Goal: Task Accomplishment & Management: Complete application form

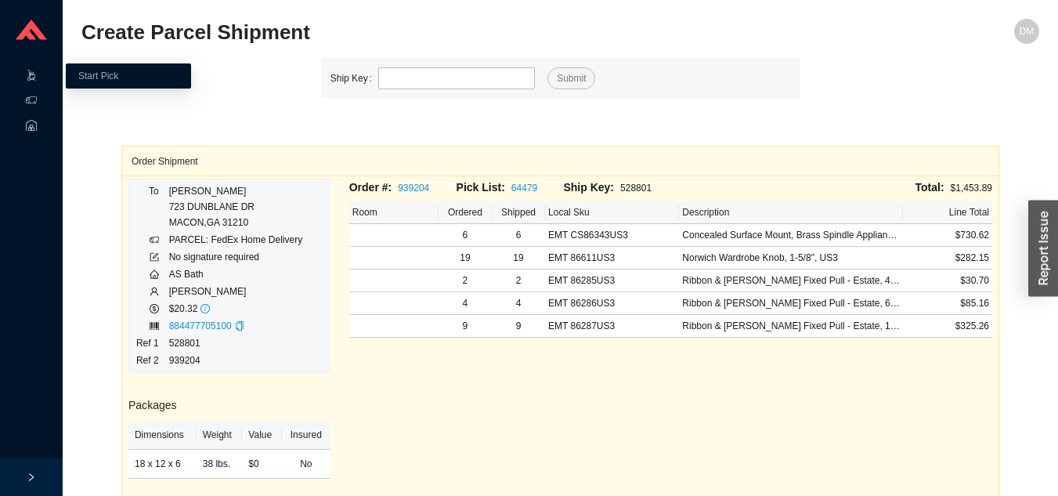
click at [105, 75] on link "Start Pick" at bounding box center [98, 75] width 40 height 11
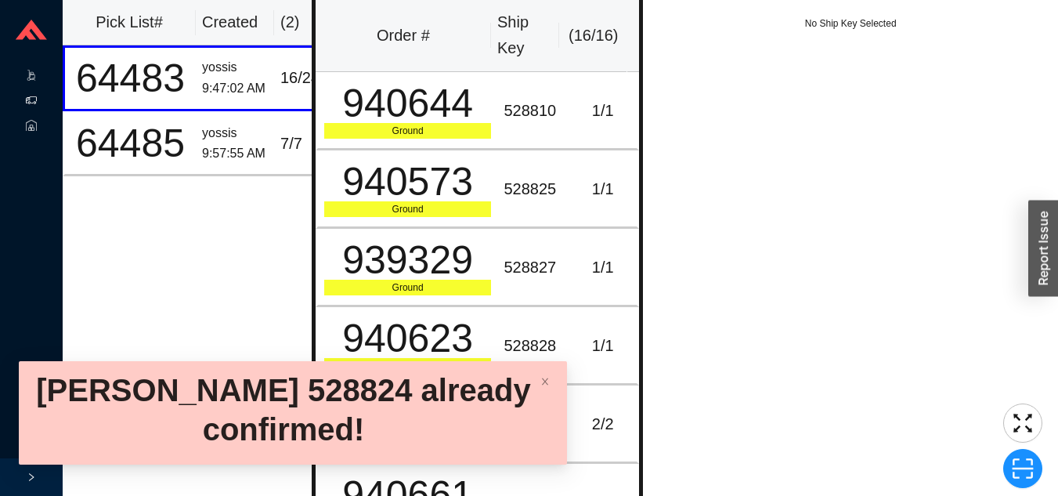
click at [31, 100] on icon at bounding box center [31, 100] width 11 height 11
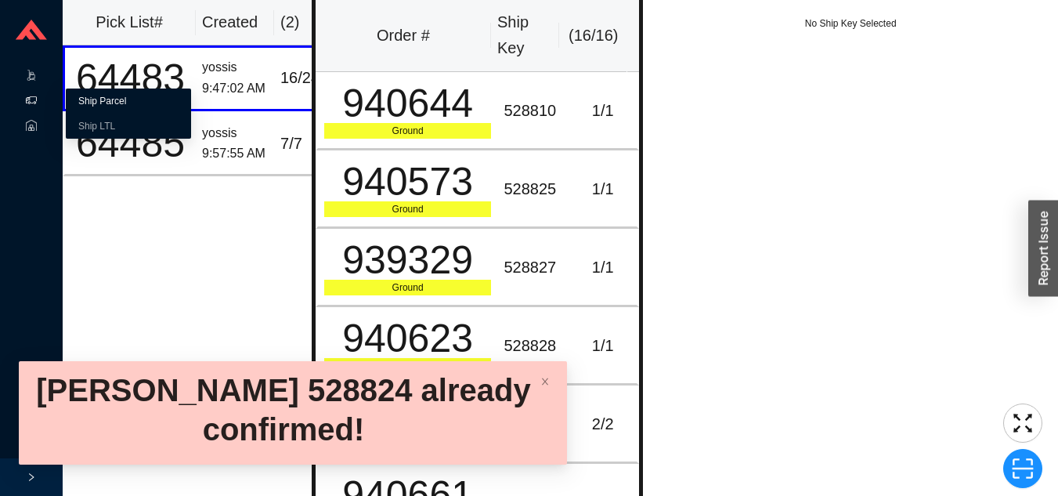
click at [126, 106] on link "Ship Parcel" at bounding box center [102, 101] width 48 height 11
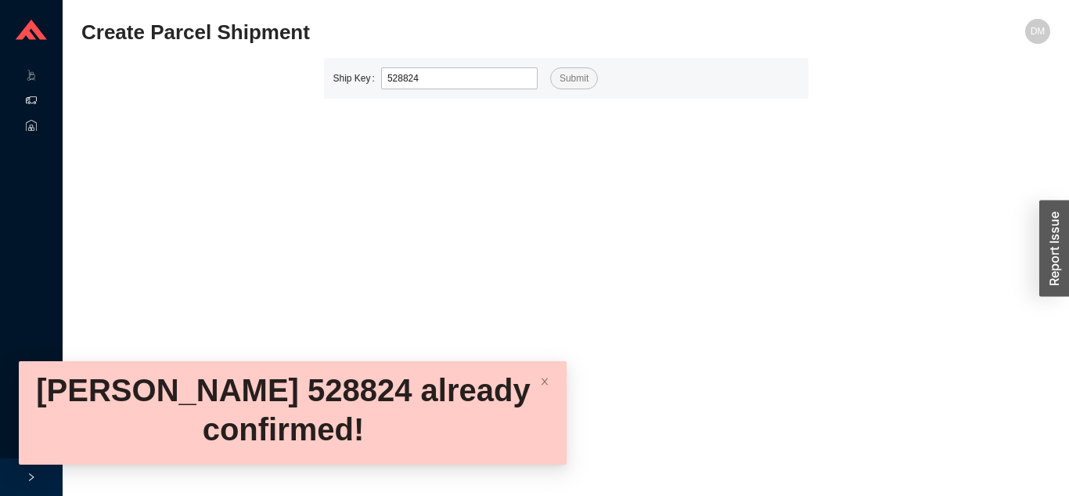
type input "528824"
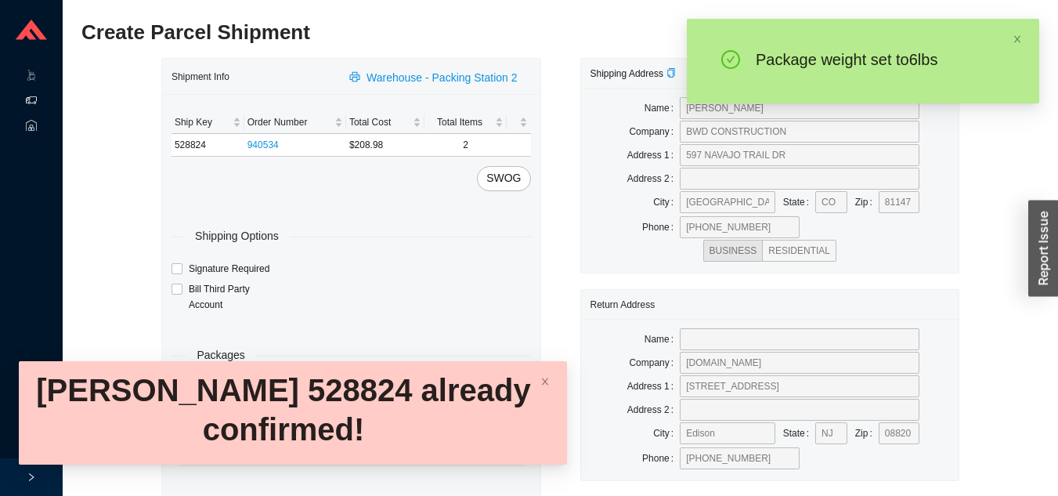
type input "6"
type input "8"
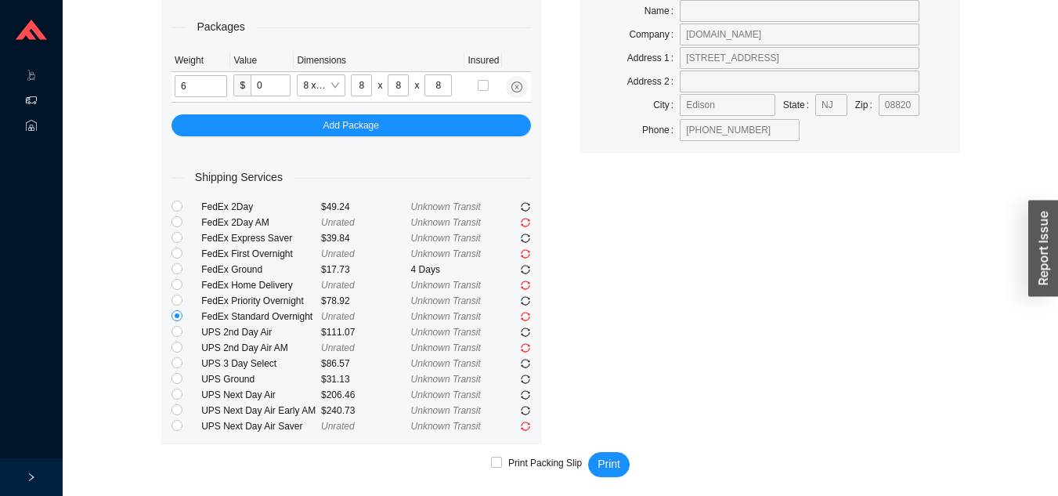
scroll to position [333, 0]
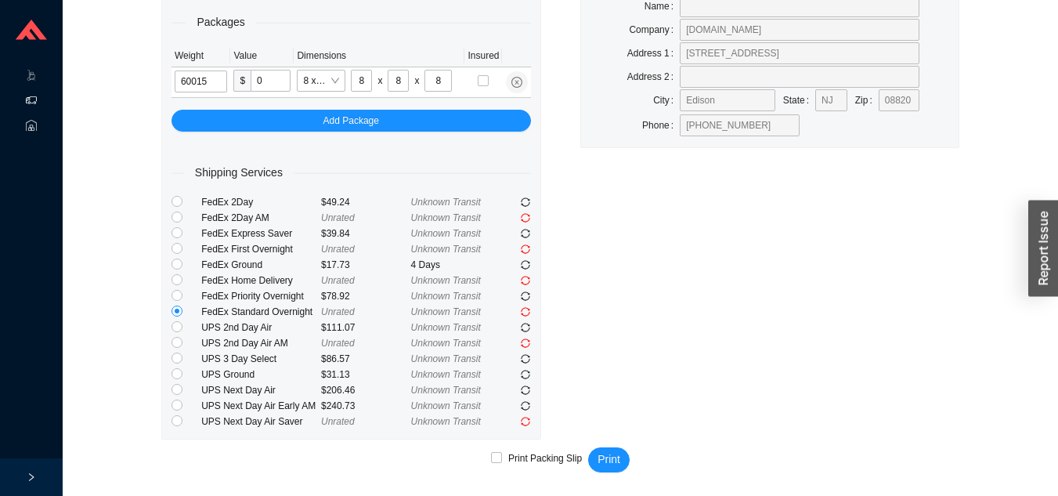
type input "6"
click at [608, 454] on span "Print" at bounding box center [608, 459] width 23 height 18
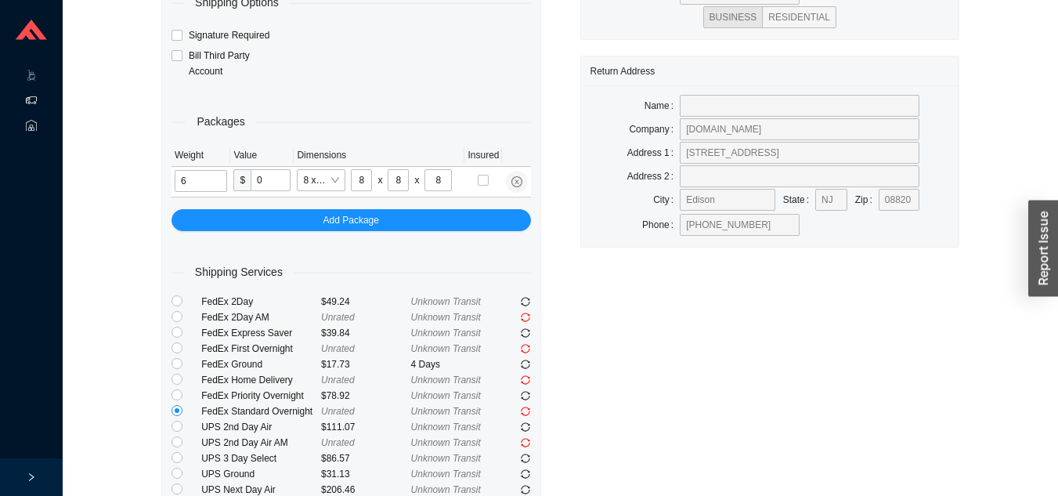
scroll to position [276, 0]
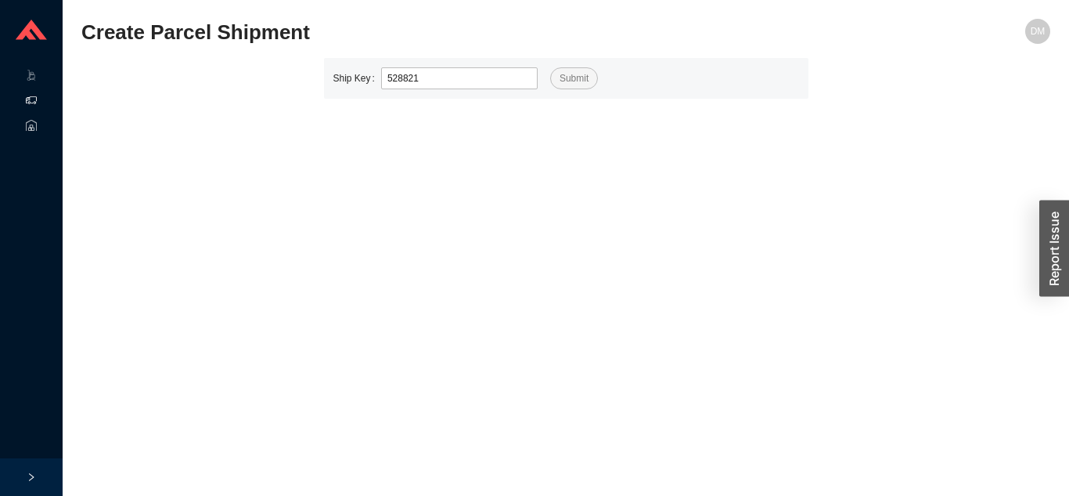
type input "528821"
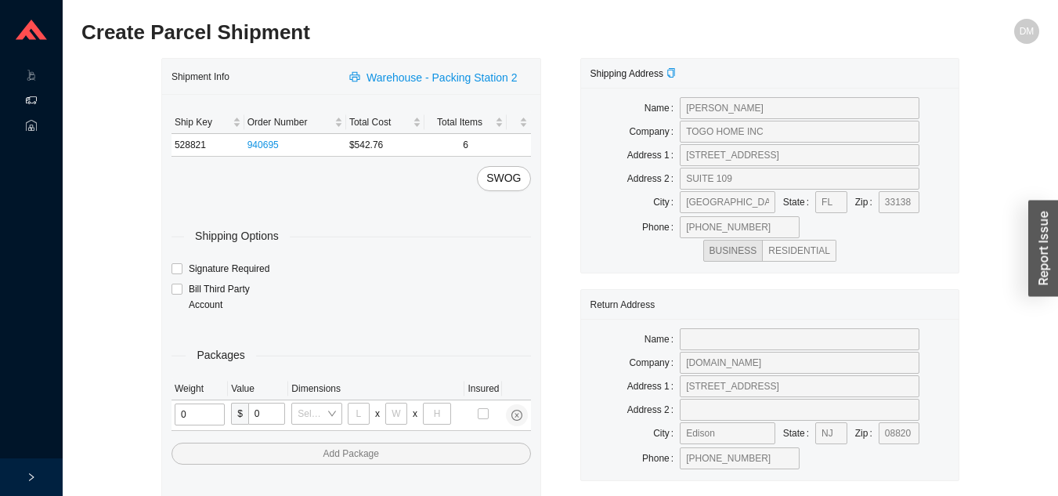
type input "2"
type input "18"
type input "8"
type input "42"
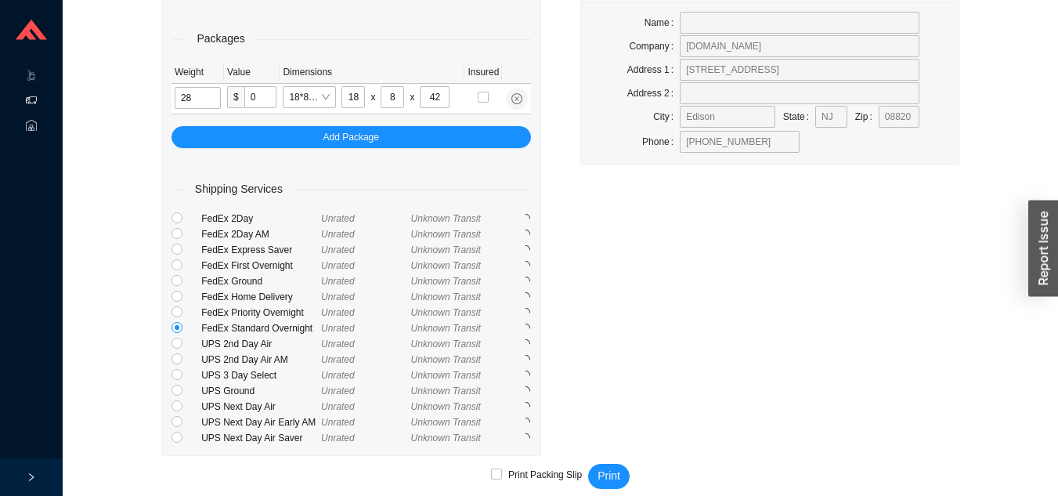
scroll to position [323, 0]
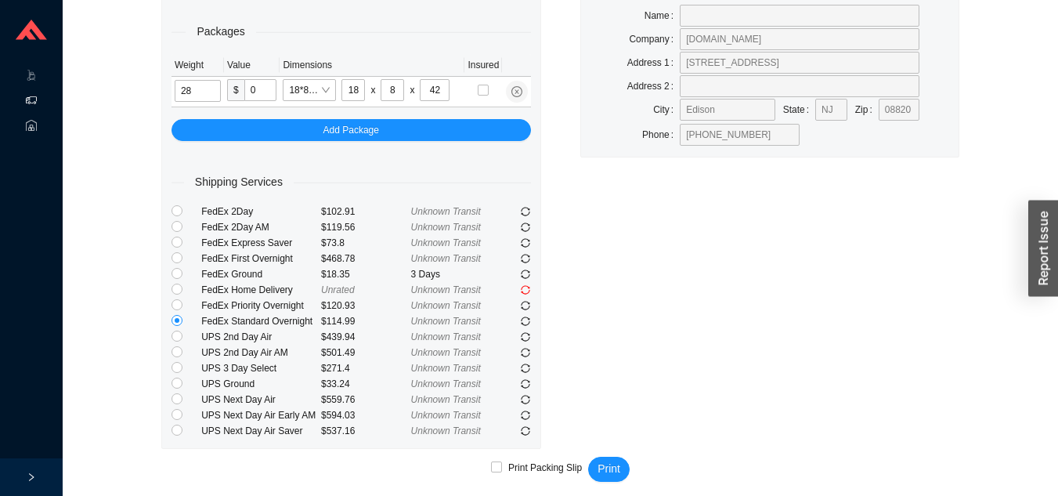
type input "28"
click at [613, 470] on span "Print" at bounding box center [608, 469] width 23 height 18
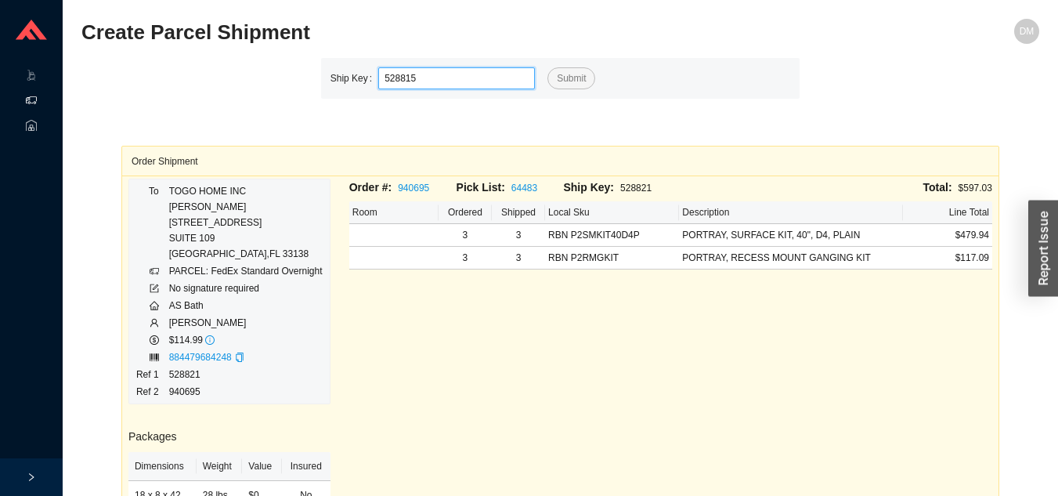
type input "528815"
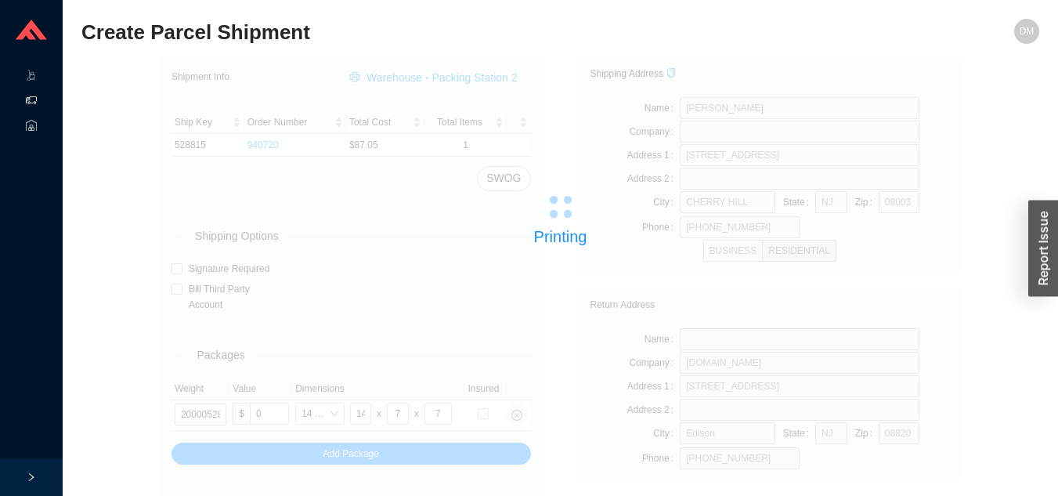
type input "528820"
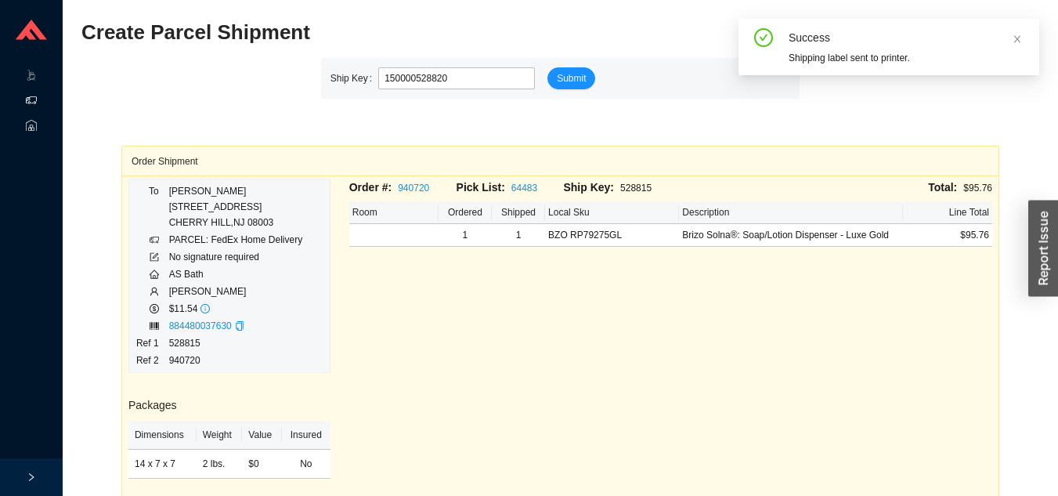
type input "528820"
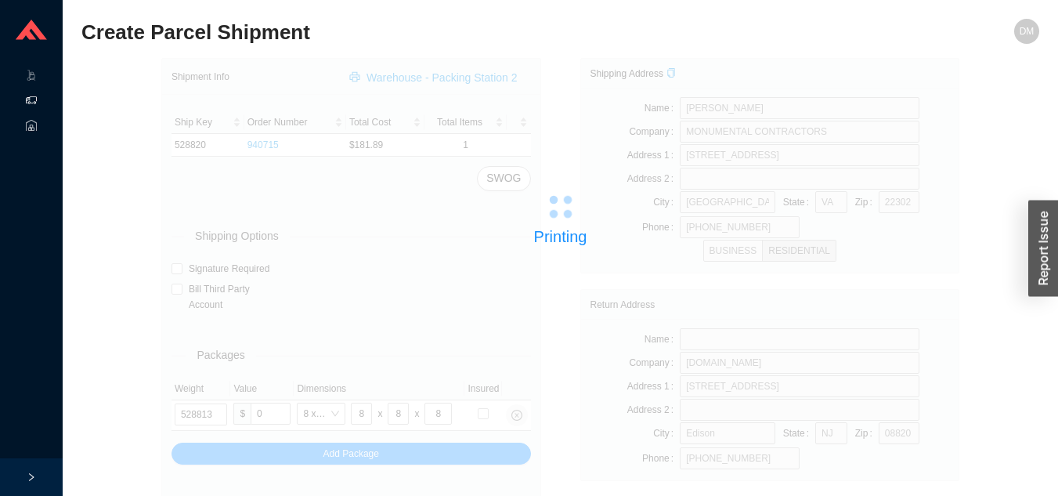
type input "528813"
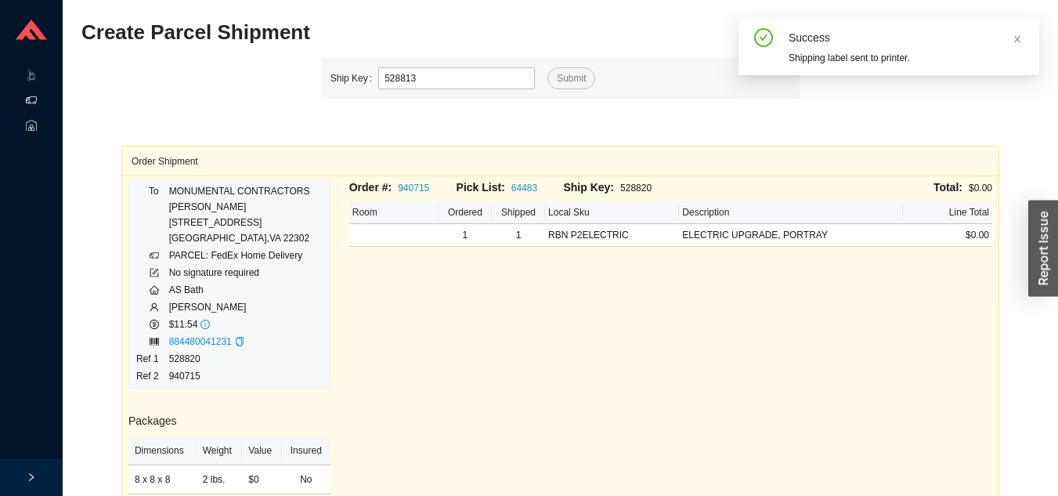
type input "528813"
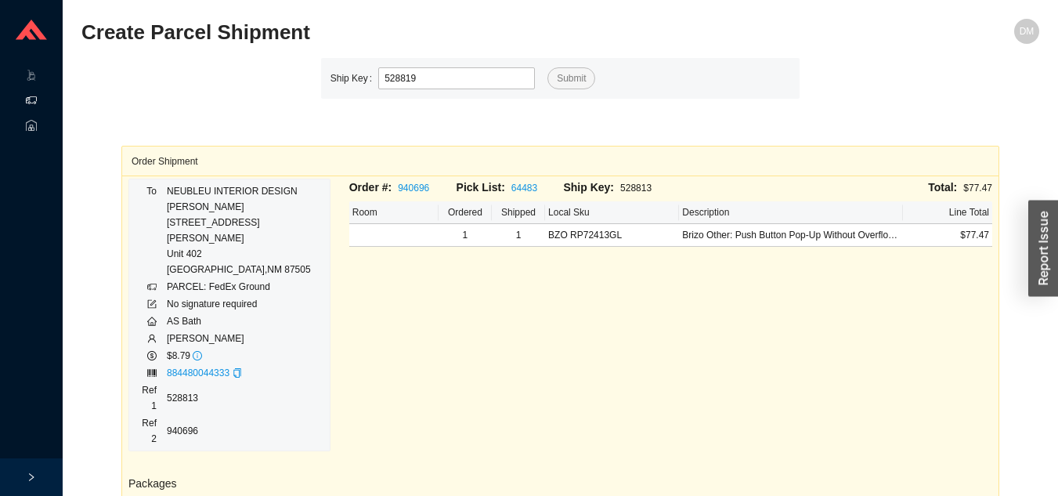
type input "528819"
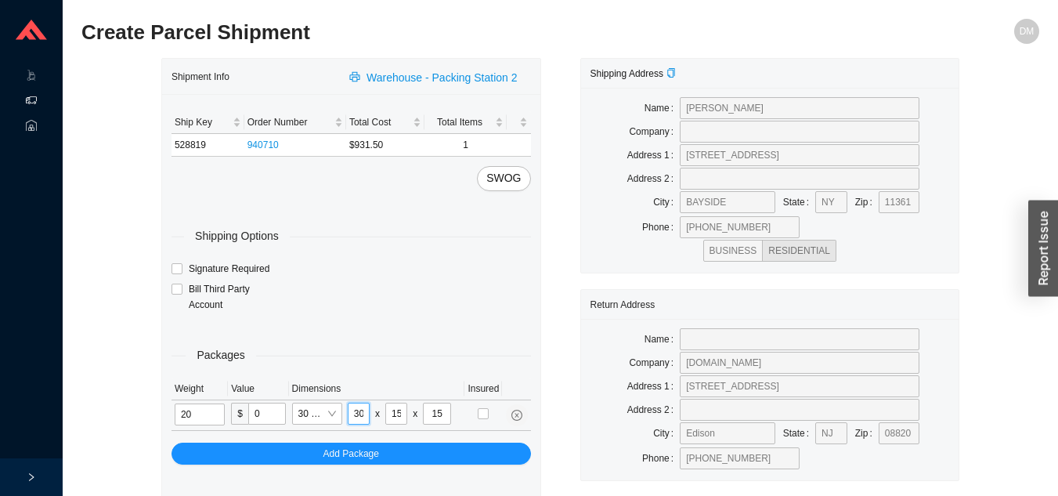
click at [368, 413] on input "30" at bounding box center [359, 413] width 22 height 22
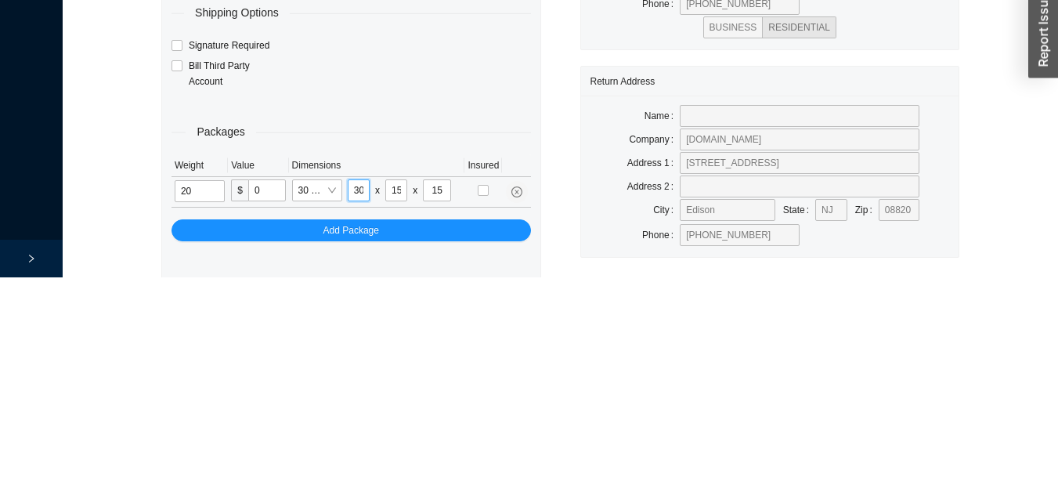
scroll to position [56, 0]
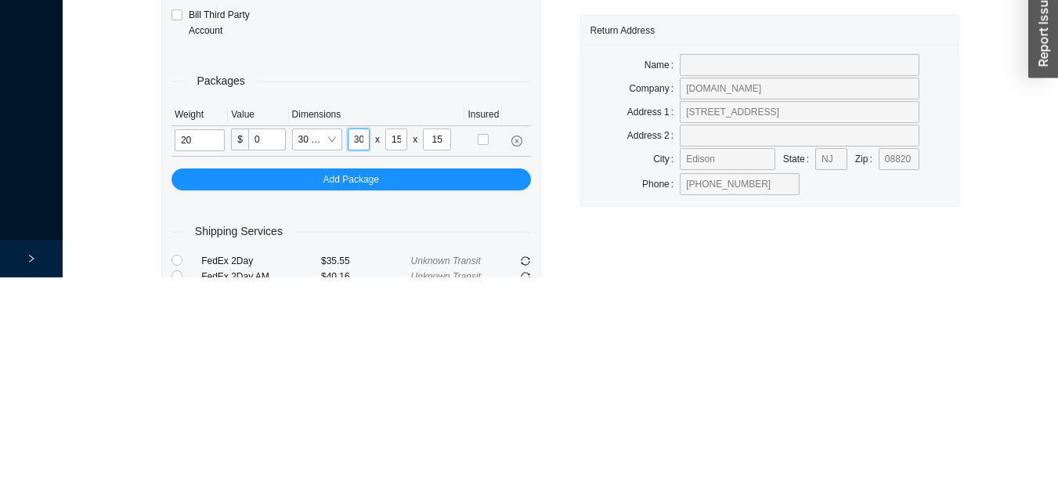
click at [361, 365] on input "30" at bounding box center [359, 358] width 22 height 22
type input "32"
click at [430, 359] on input "15" at bounding box center [437, 358] width 28 height 22
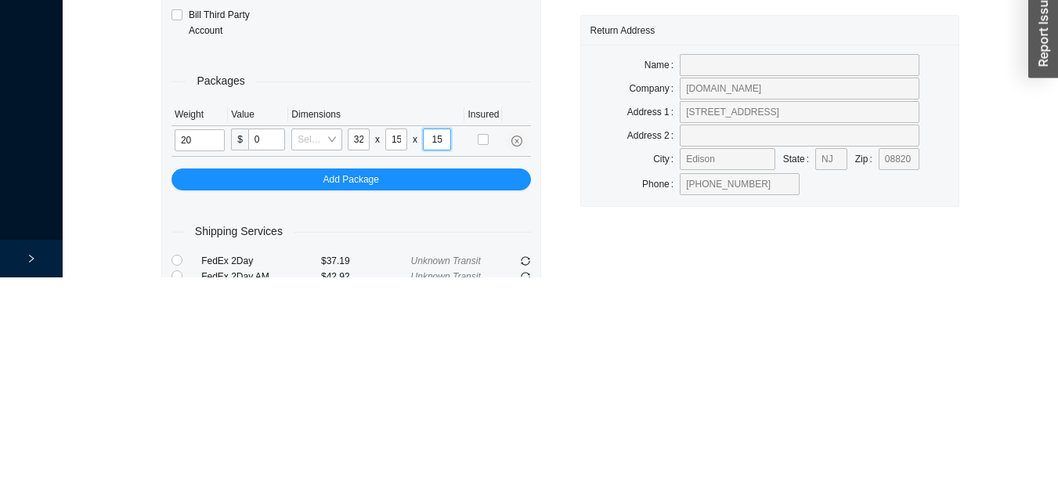
click at [441, 357] on input "15" at bounding box center [437, 358] width 28 height 22
type input "19"
click at [398, 359] on input "15" at bounding box center [396, 358] width 22 height 22
type input "12"
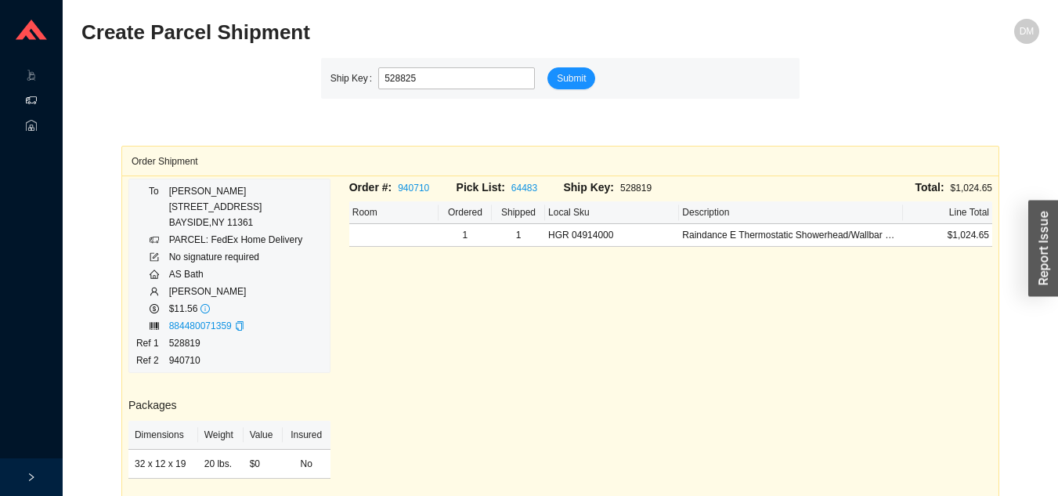
type input "528825"
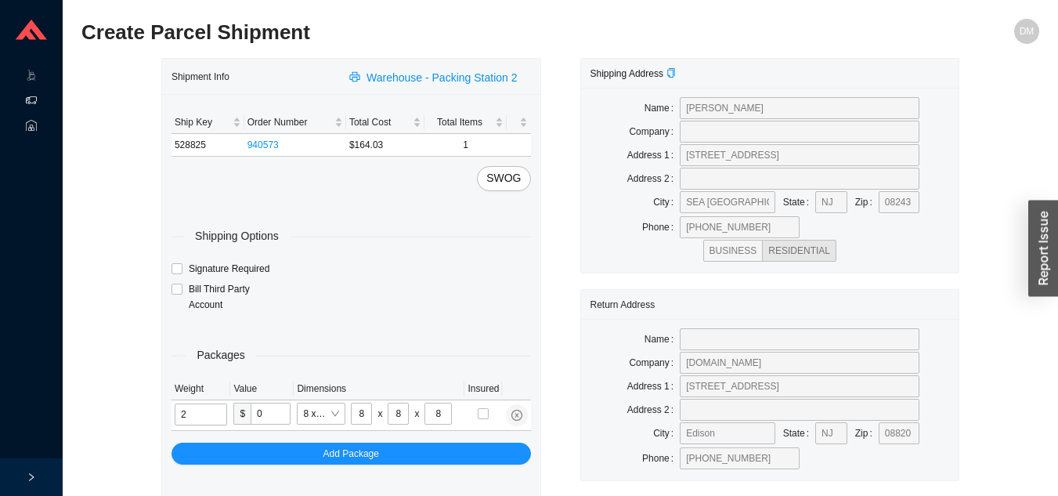
type input "3"
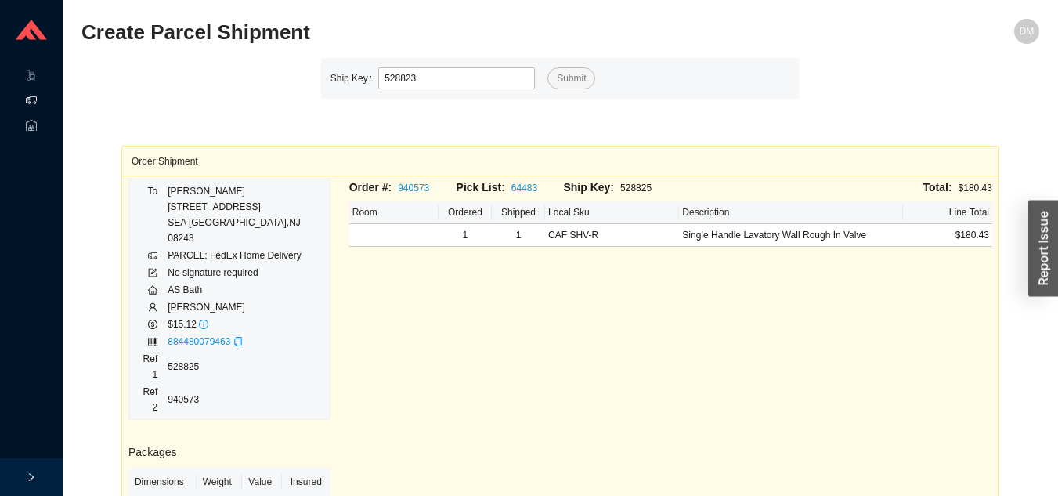
type input "528823"
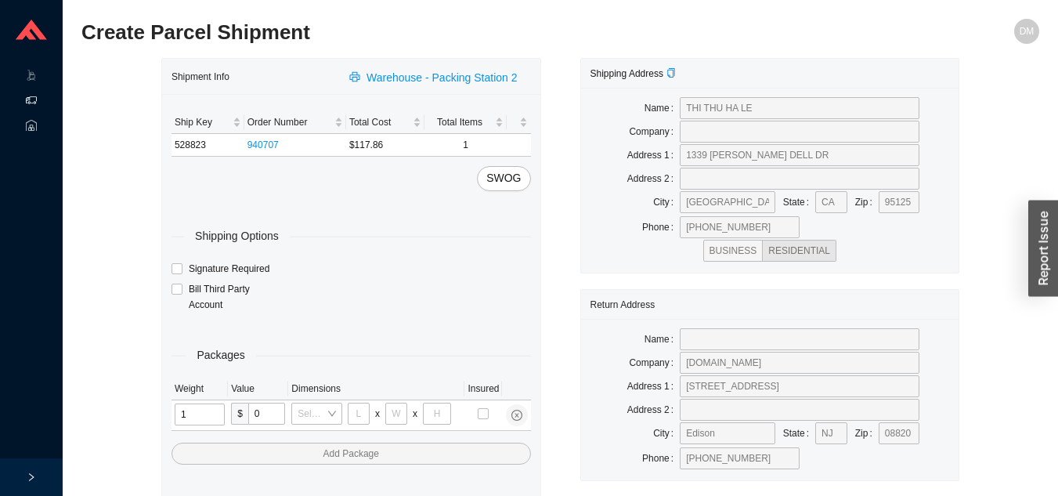
type input "17"
type input "8"
type input "36"
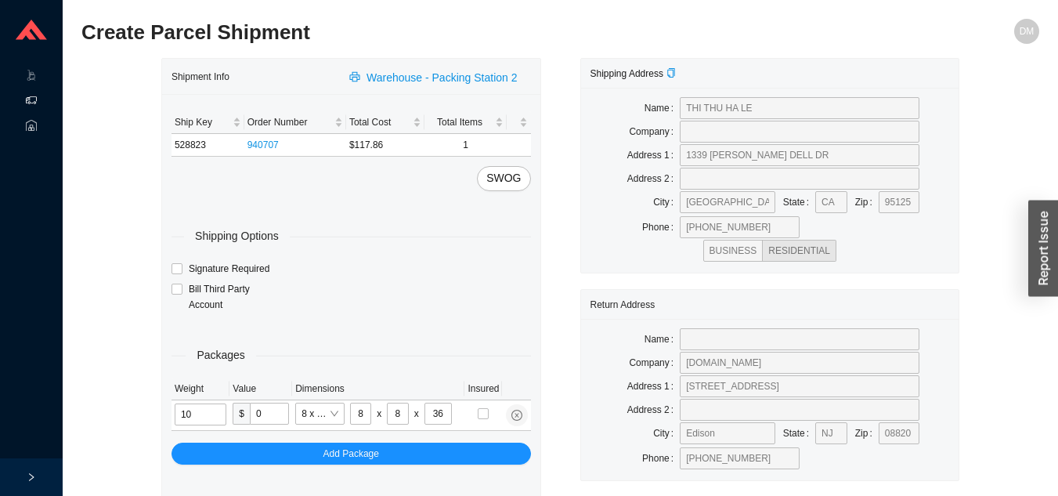
type input "10"
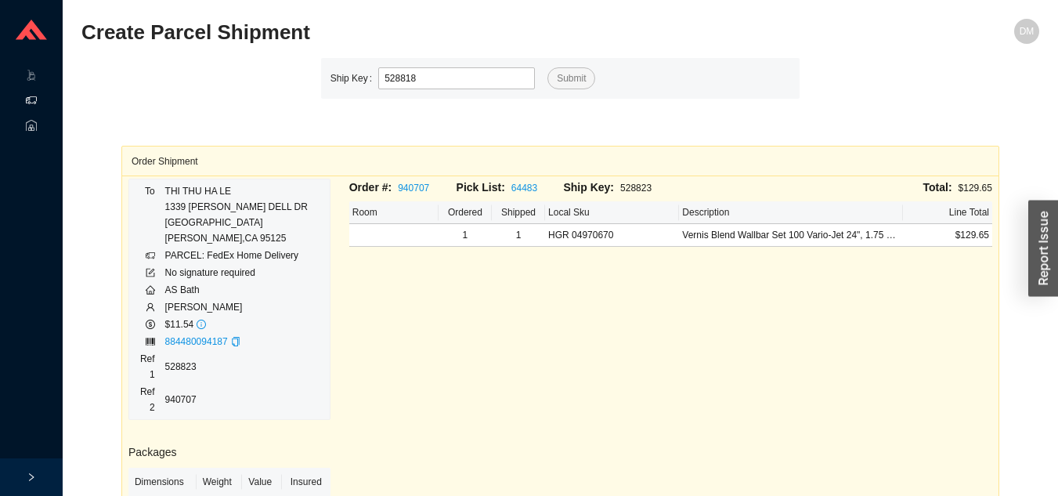
type input "528818"
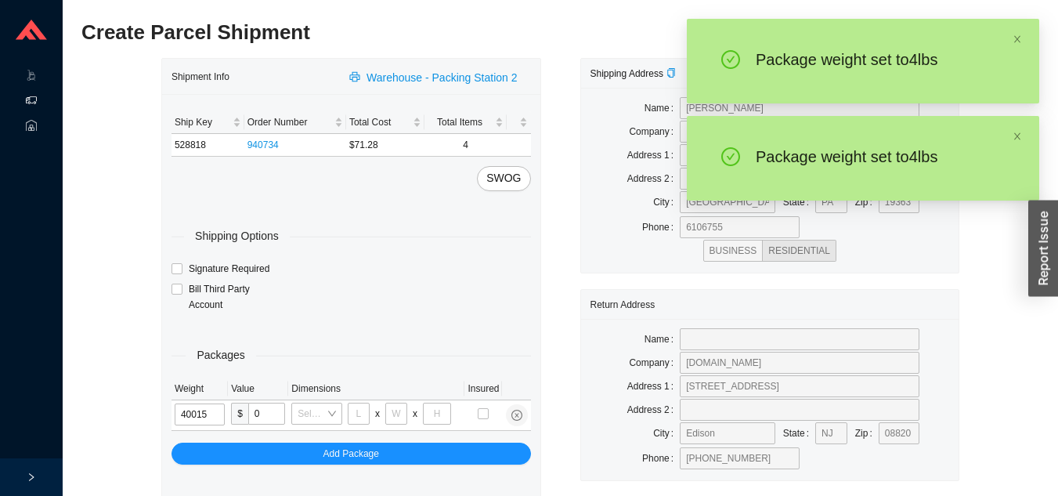
type input "4"
type input "8"
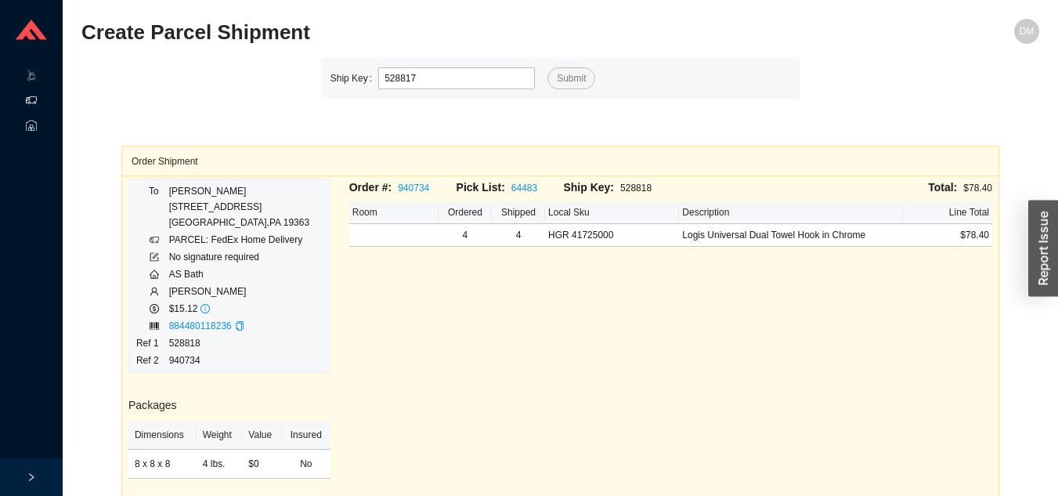
type input "528817"
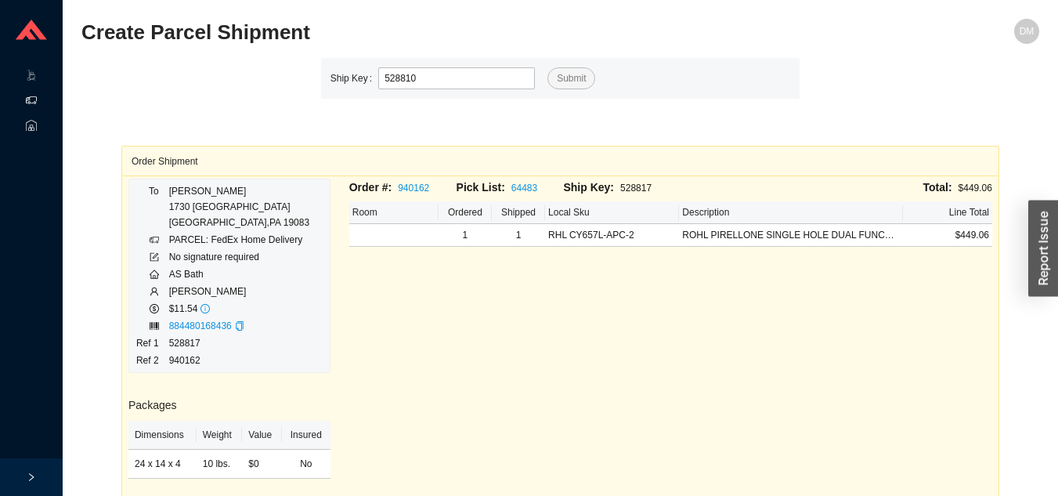
type input "528810"
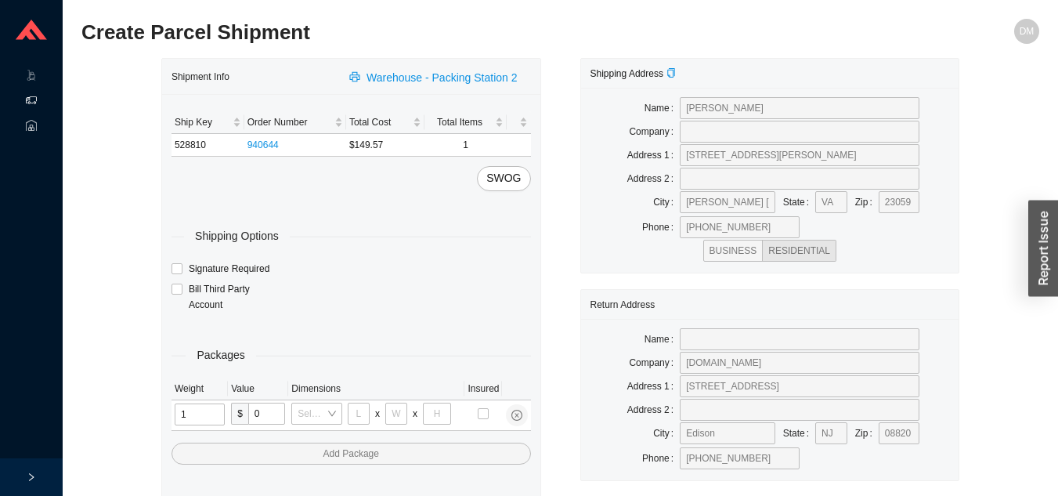
type input "13"
type input "10"
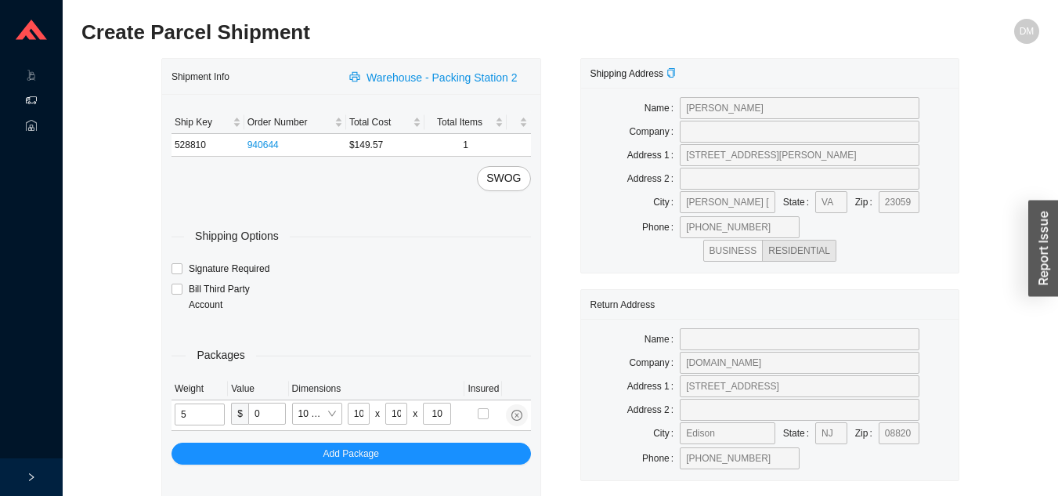
type input "5"
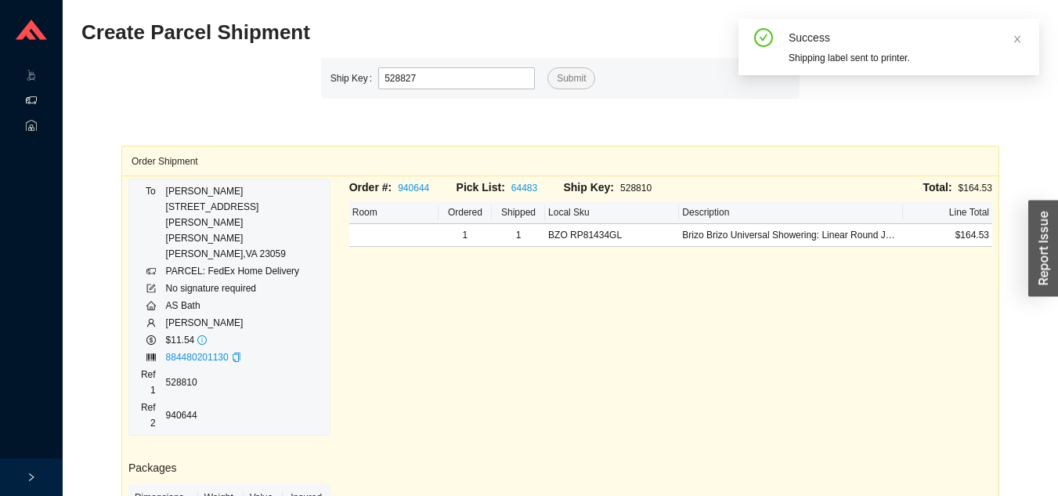
type input "528827"
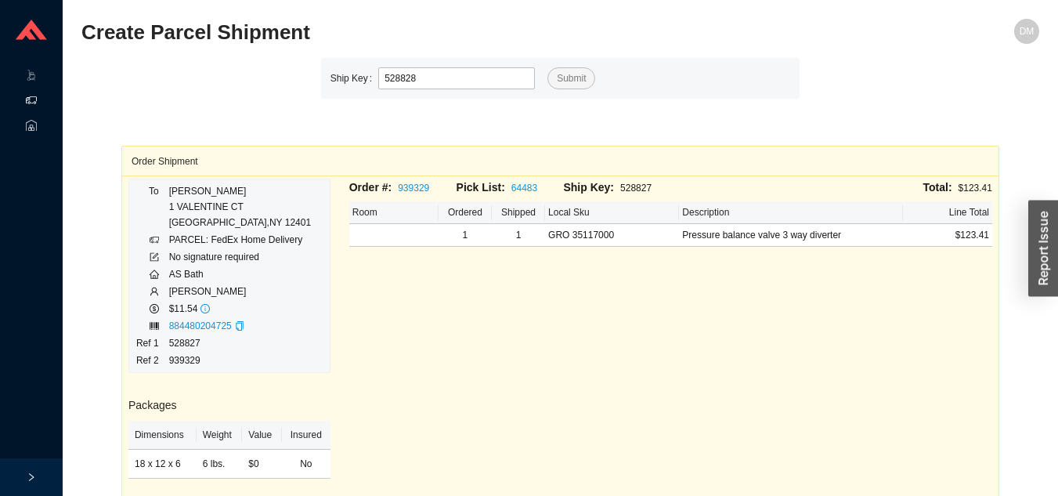
type input "528828"
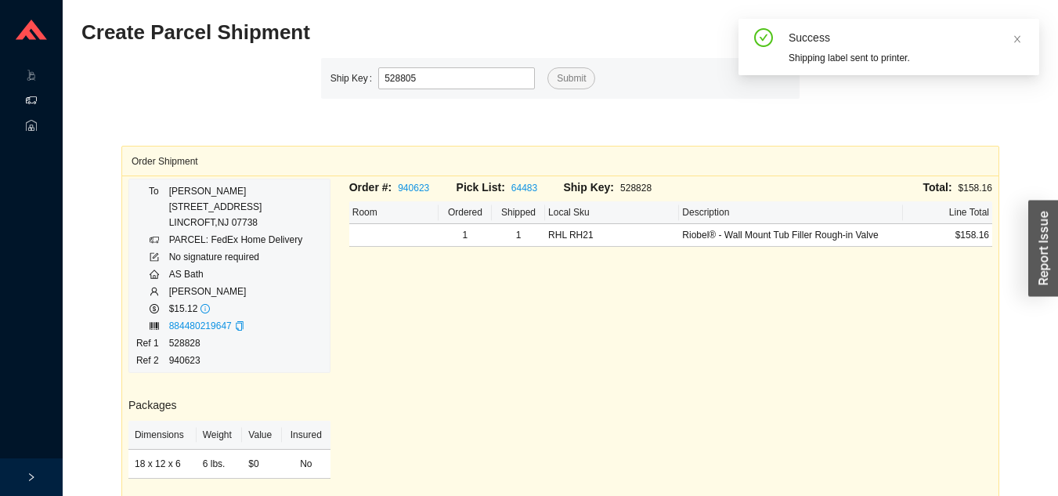
type input "528805"
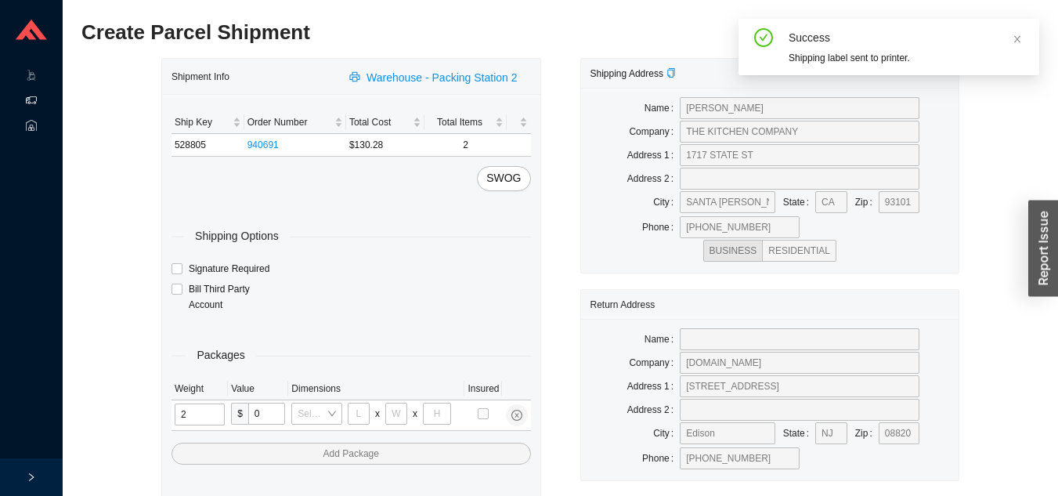
type input "25"
type input "28"
type input "16"
type input "7"
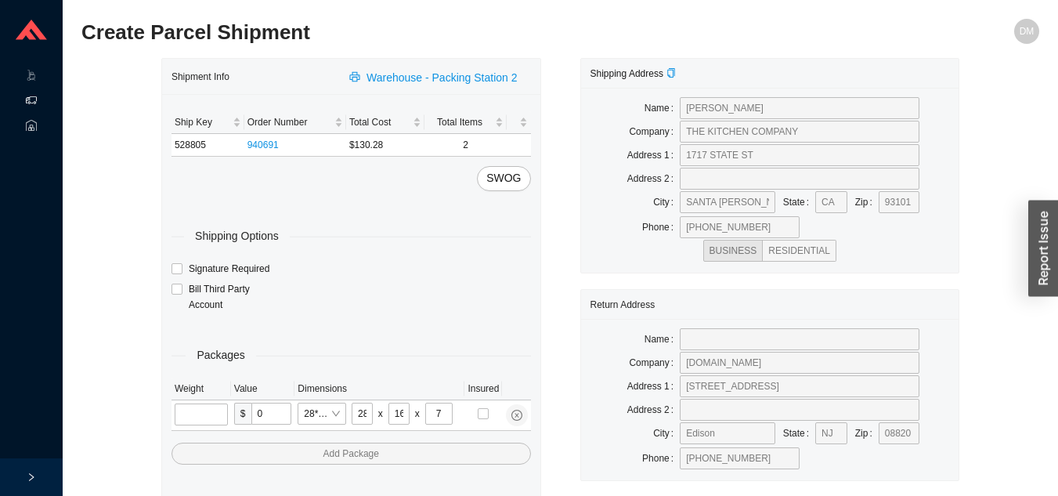
type input "8"
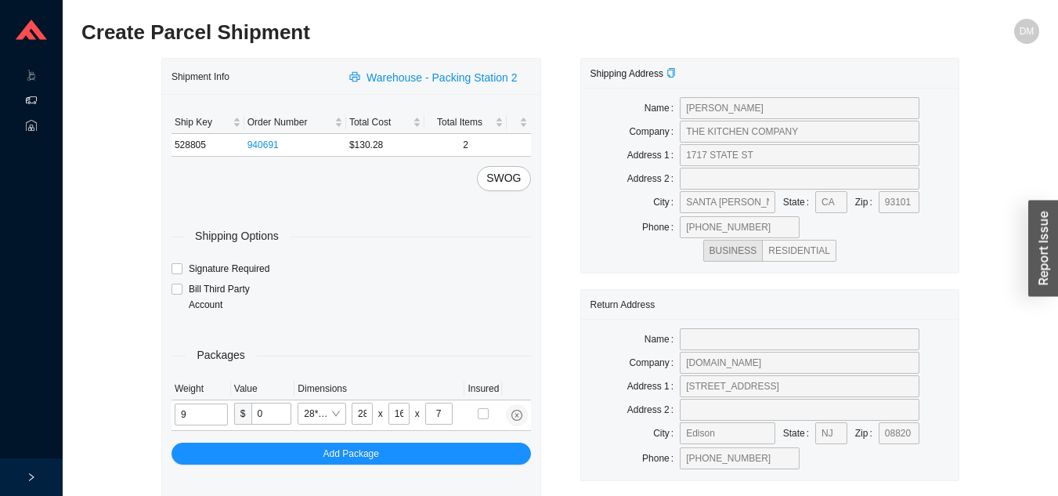
type input "9"
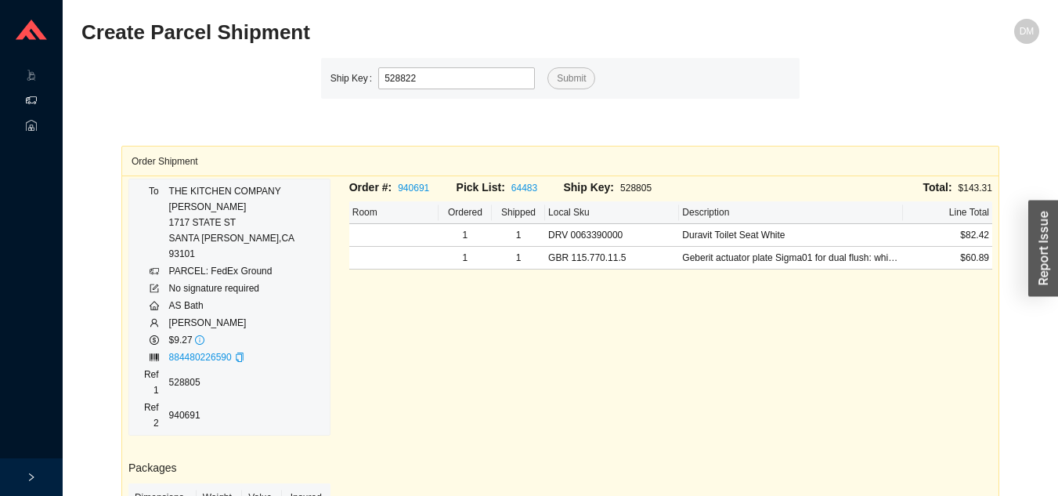
type input "528822"
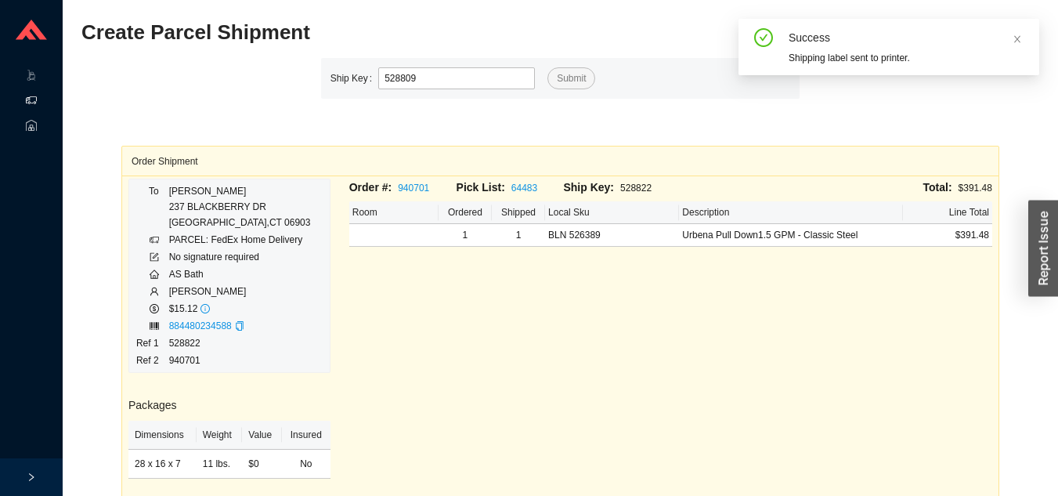
type input "528809"
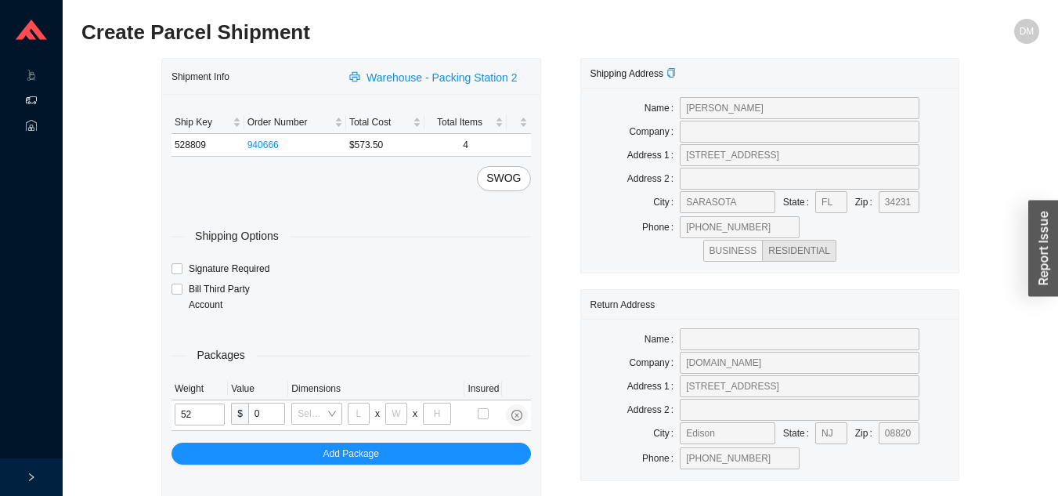
type input "5"
type input "16"
type input "18"
type input "12"
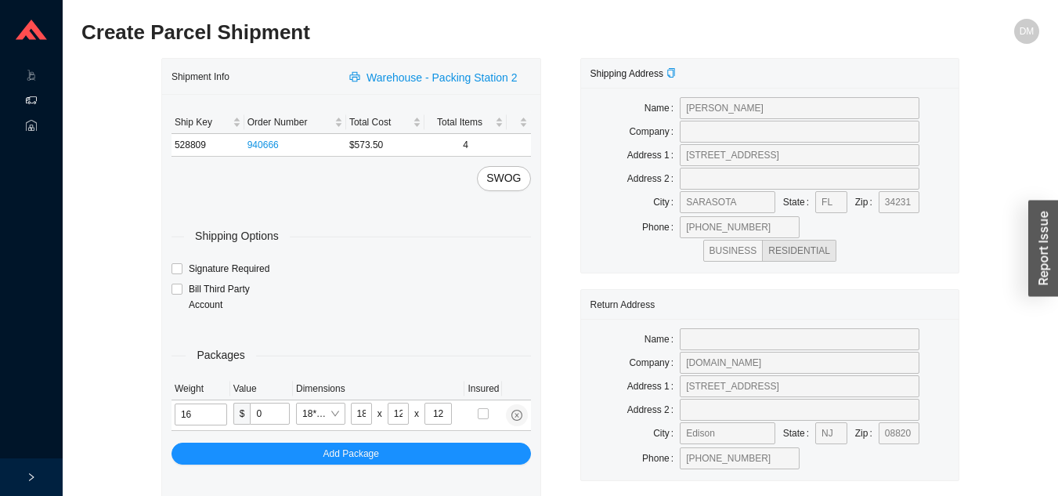
type input "16"
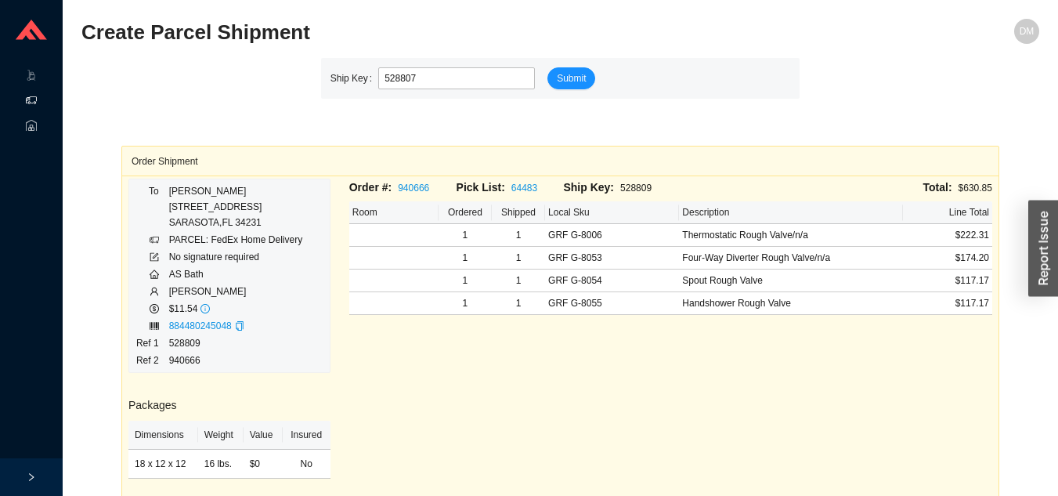
type input "528807"
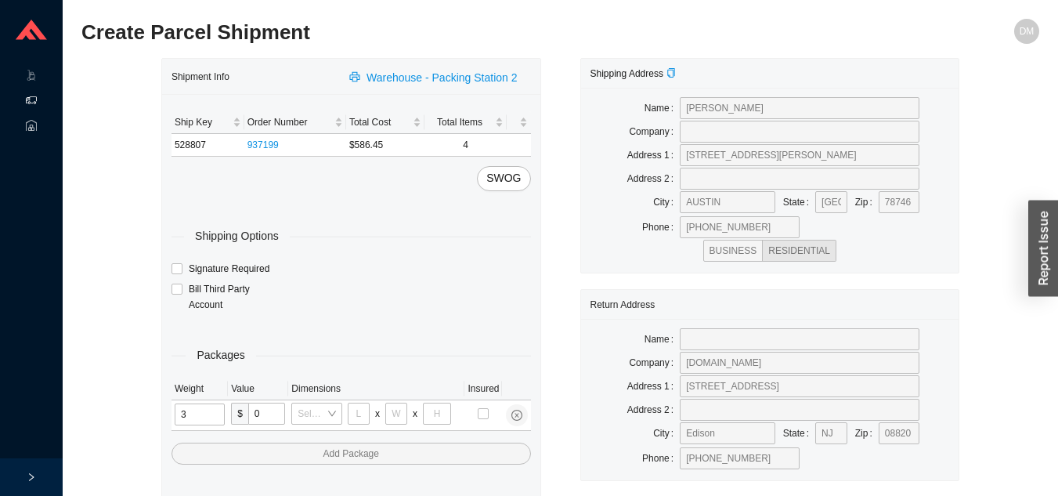
type input "33"
type input "24"
type input "14"
type input "4"
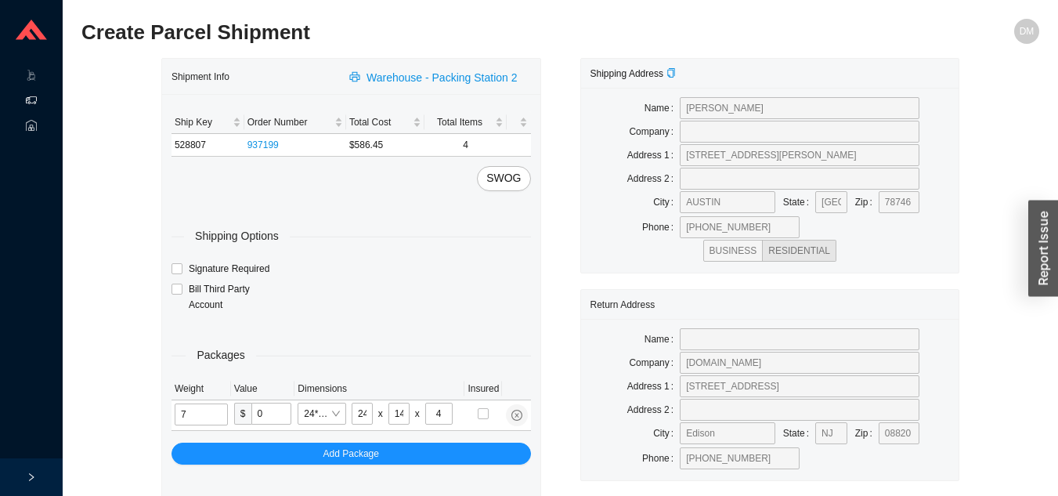
type input "7"
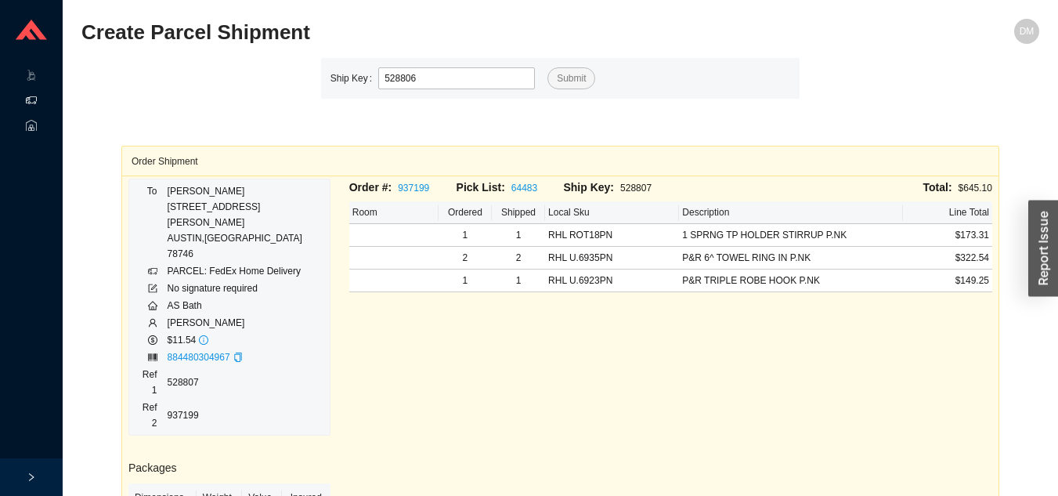
type input "528806"
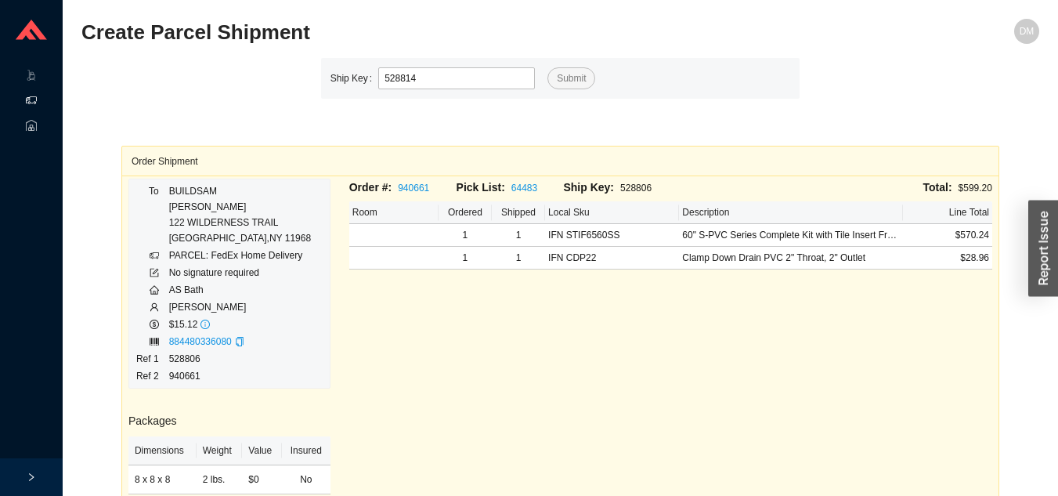
type input "528814"
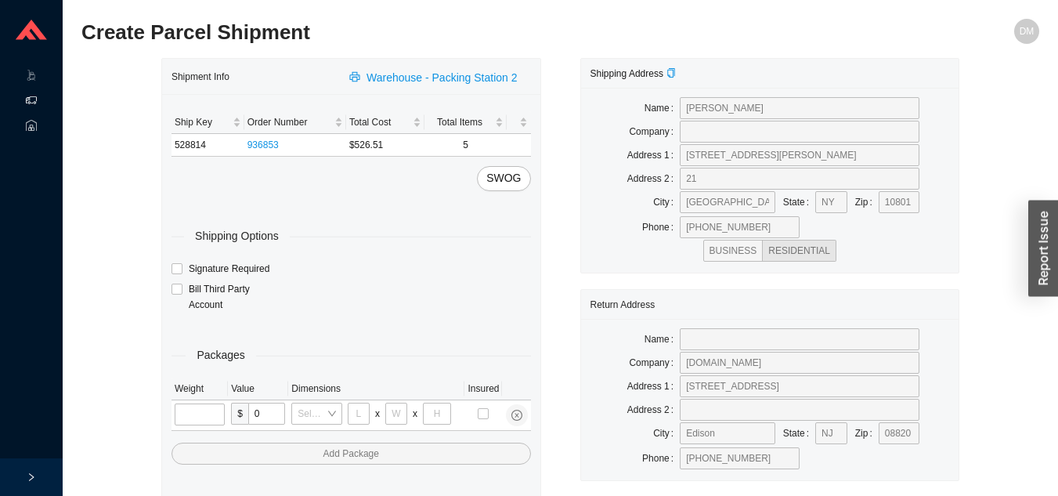
type input "2"
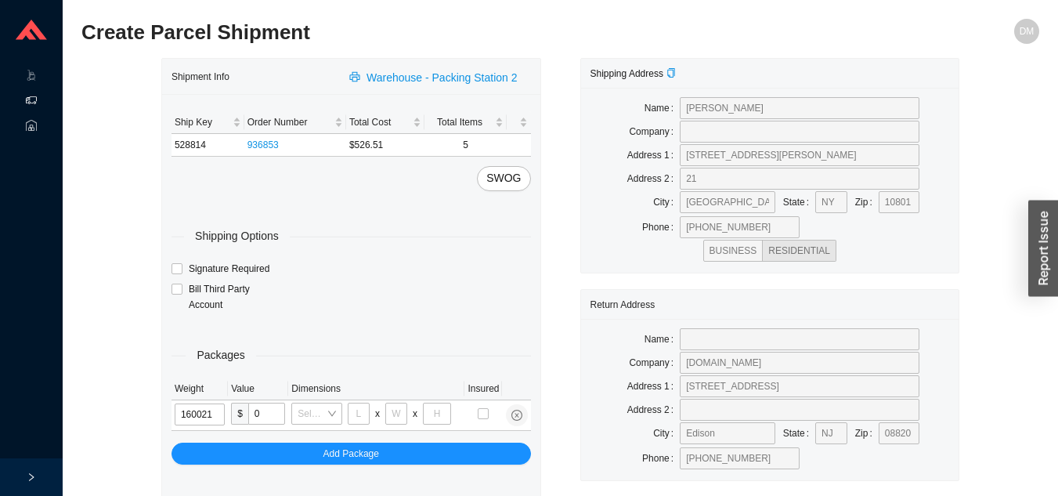
type input "16"
type input "18"
type input "12"
type input "16"
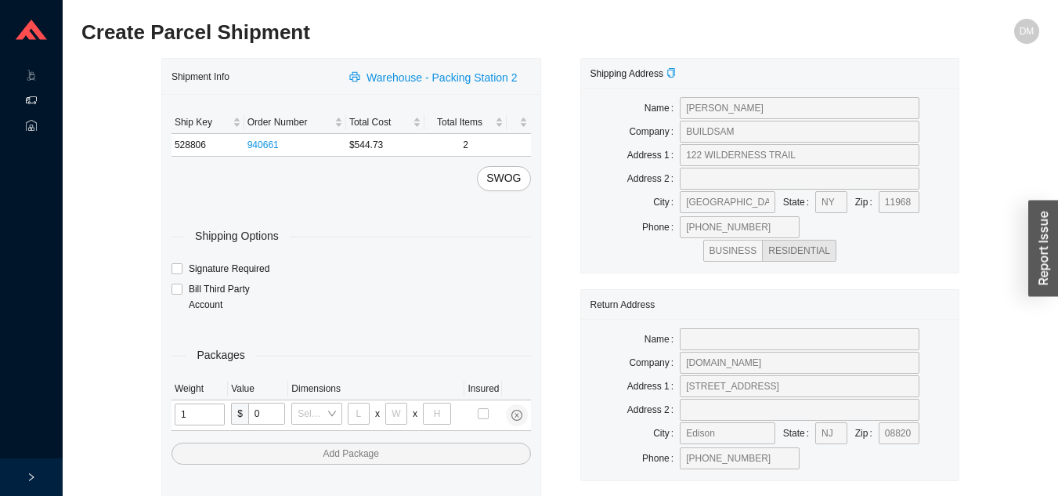
type input "15"
type input "8"
type input "1"
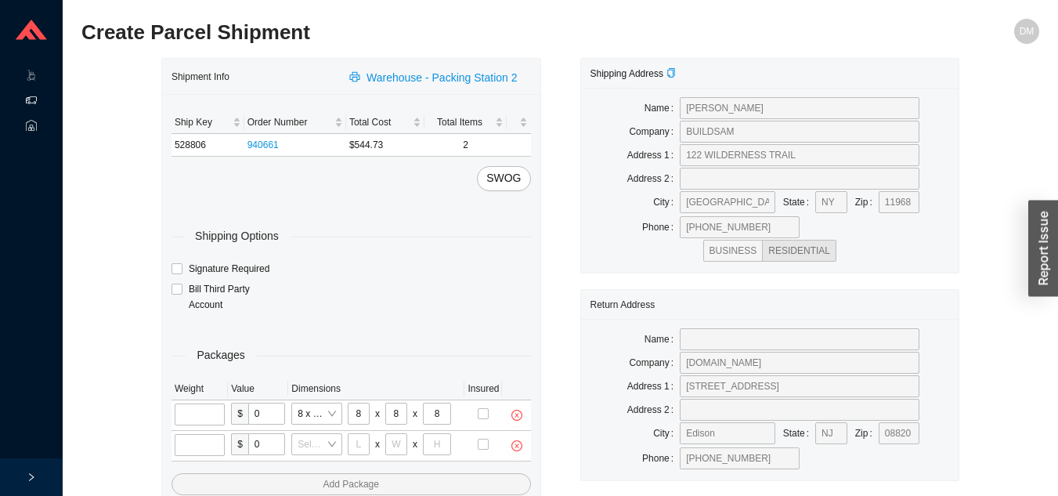
type input "2"
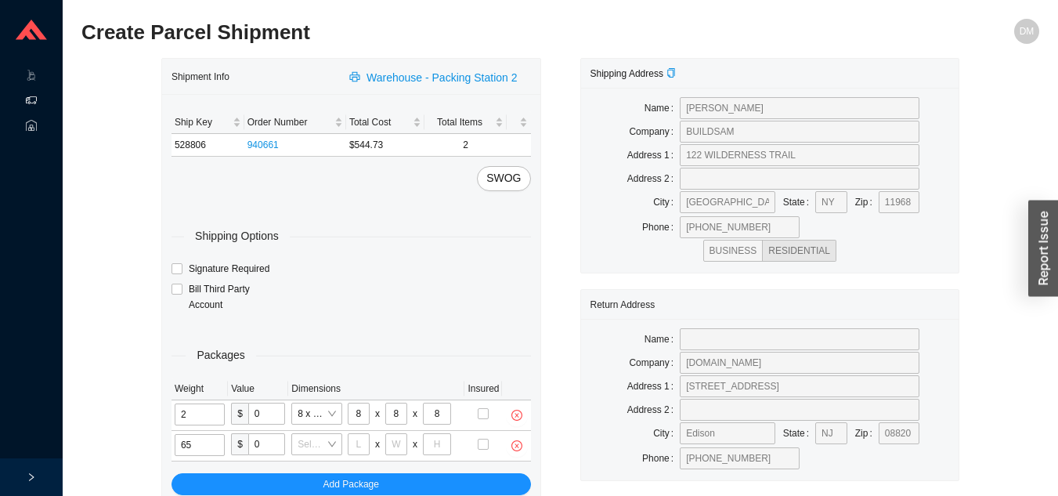
type input "6"
type input "15"
click at [359, 446] on input "tel" at bounding box center [359, 444] width 22 height 22
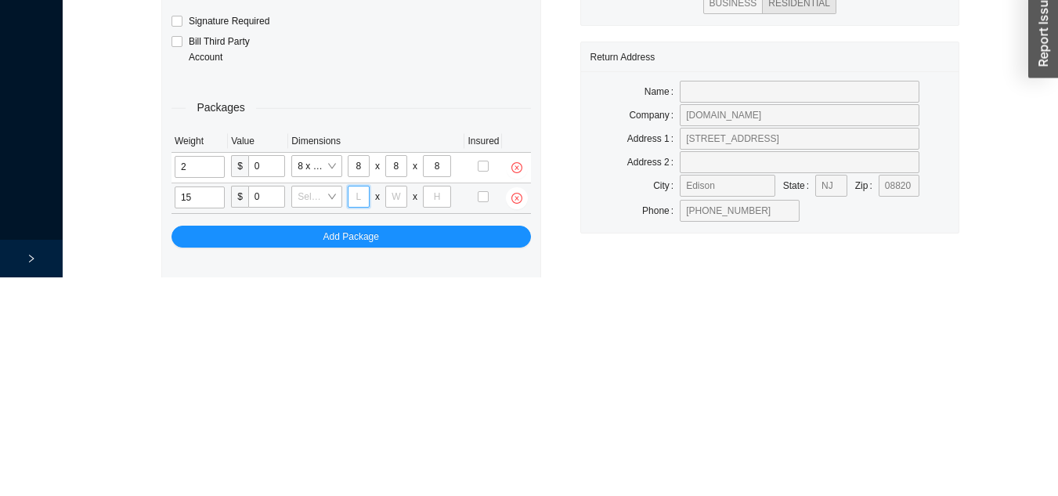
scroll to position [86, 0]
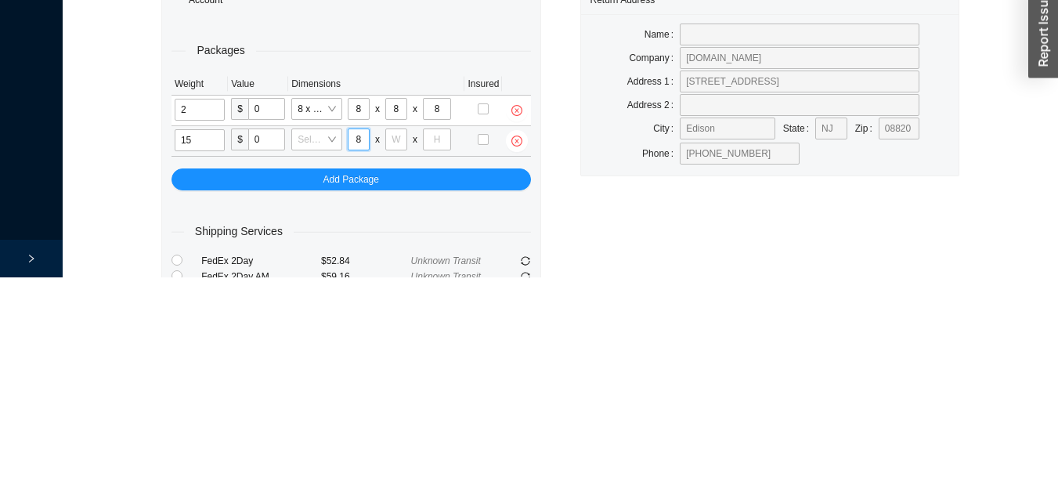
type input "8"
click at [391, 354] on input "tel" at bounding box center [396, 358] width 22 height 22
type input "8"
click at [436, 363] on input "tel" at bounding box center [437, 358] width 28 height 22
type input "65"
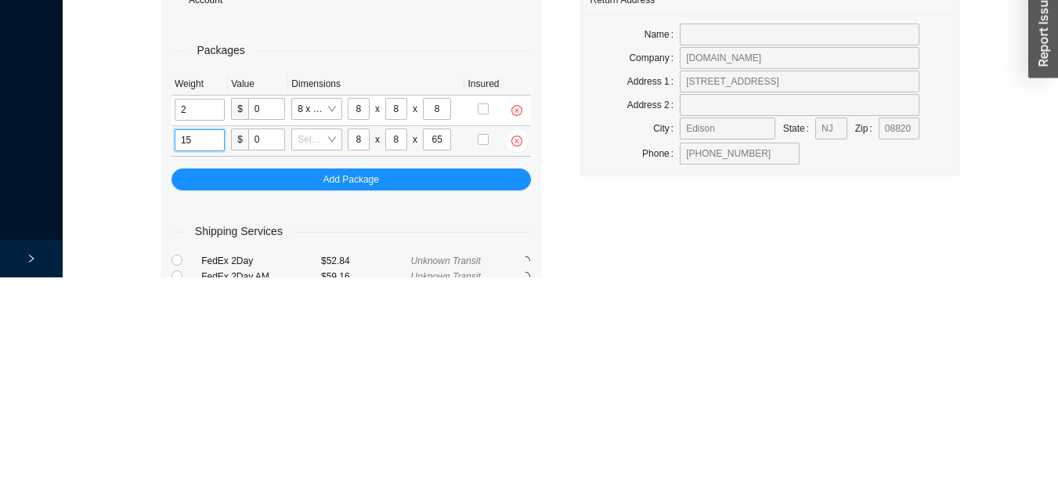
click at [198, 350] on input "15" at bounding box center [200, 359] width 50 height 22
type input "1"
type input "18"
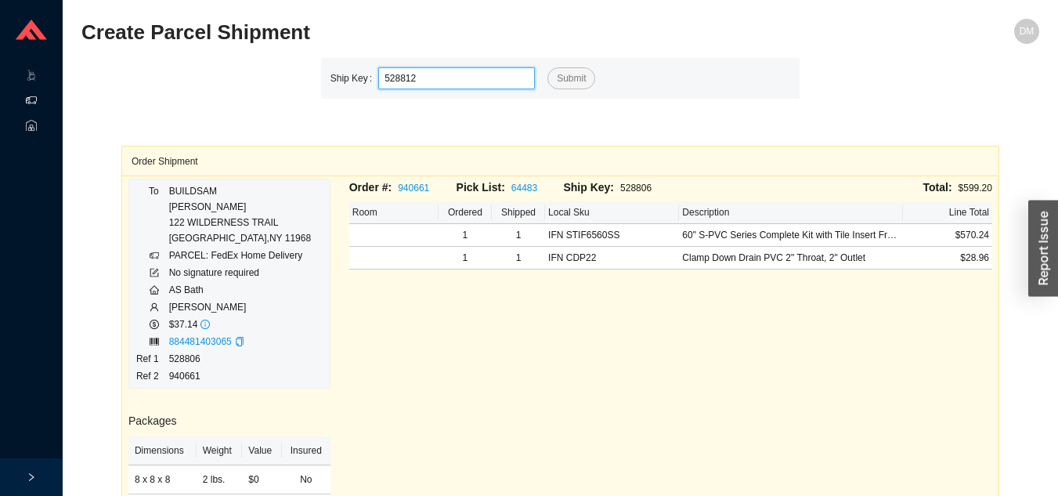
type input "528812"
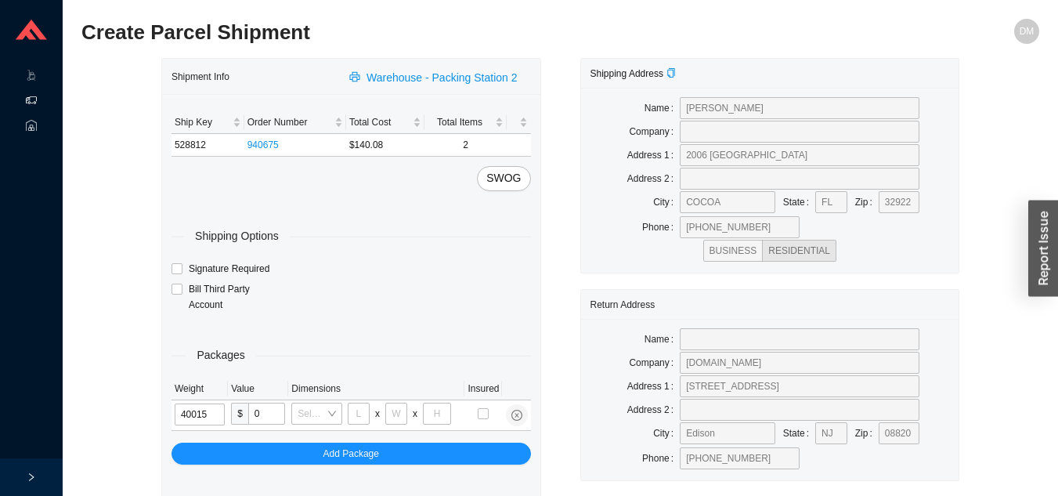
type input "4"
type input "8"
type input "4"
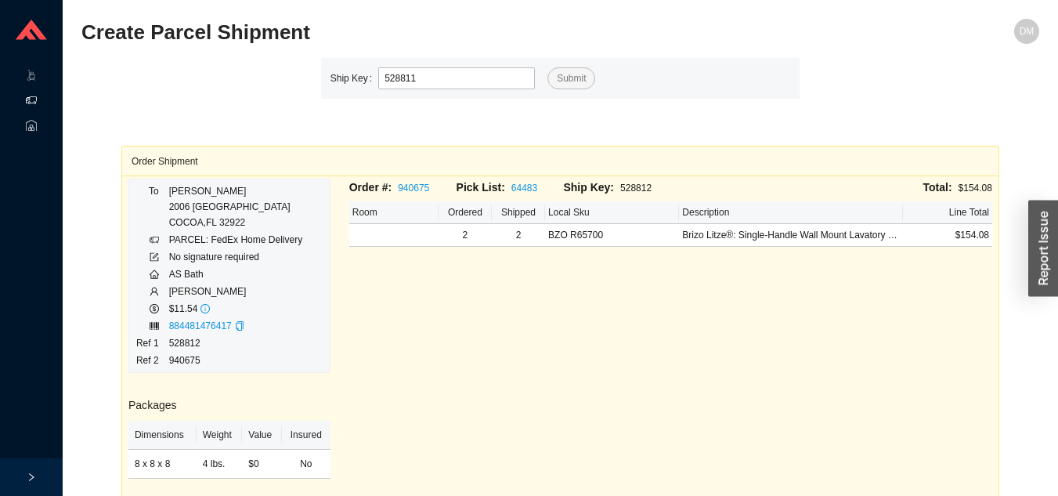
type input "528811"
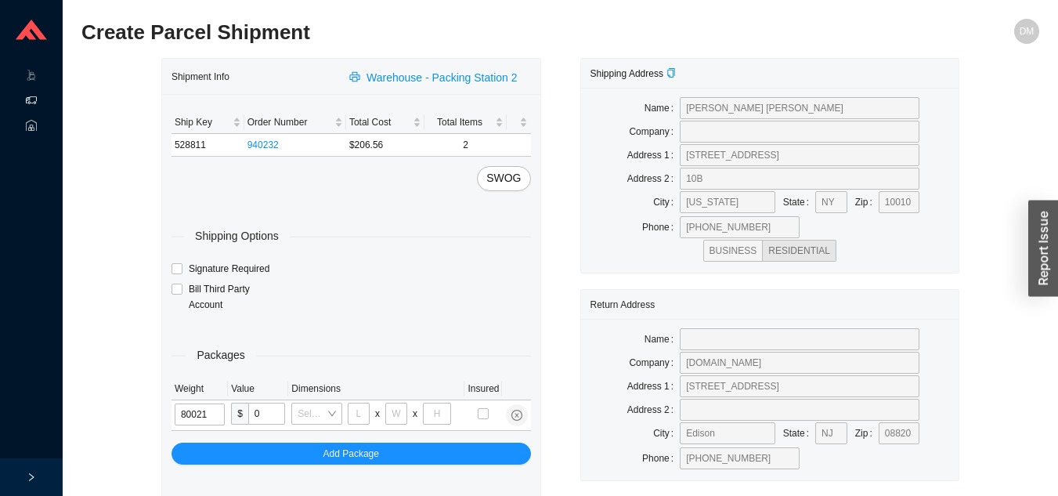
type input "8"
type input "18"
type input "12"
type input "8"
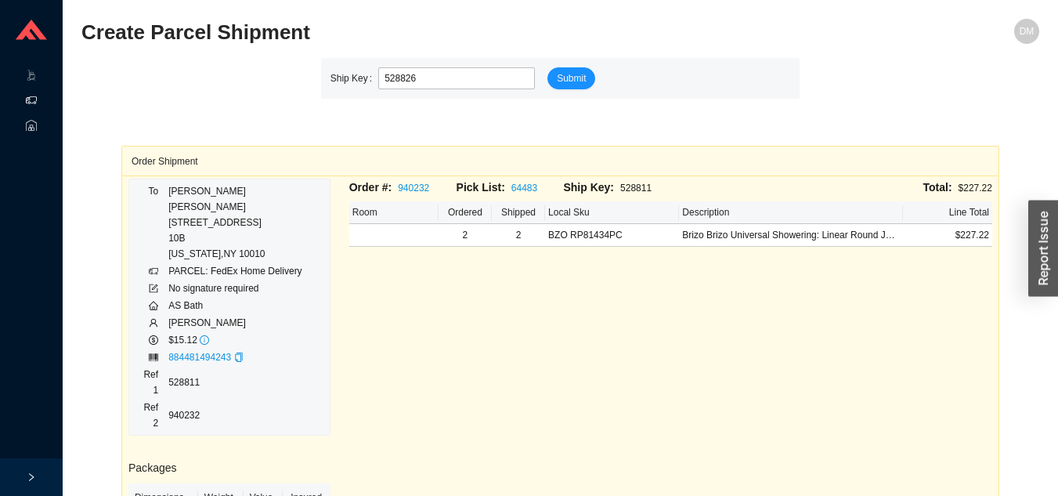
type input "528826"
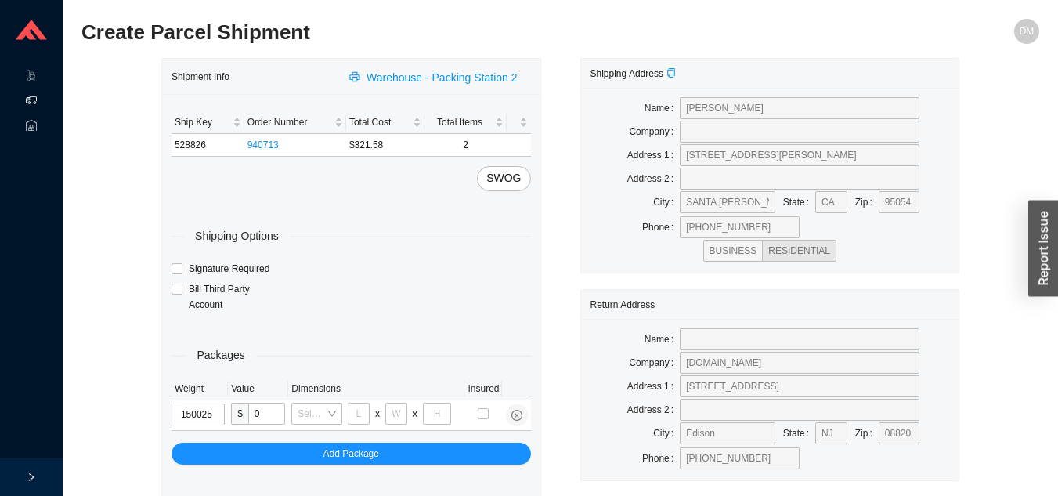
type input "15"
type input "28"
type input "16"
type input "7"
type input "15"
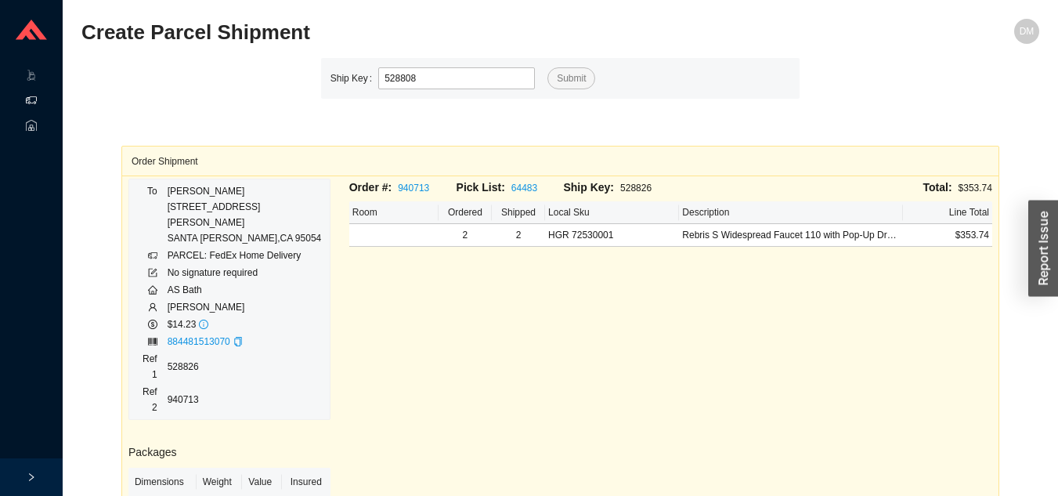
type input "528808"
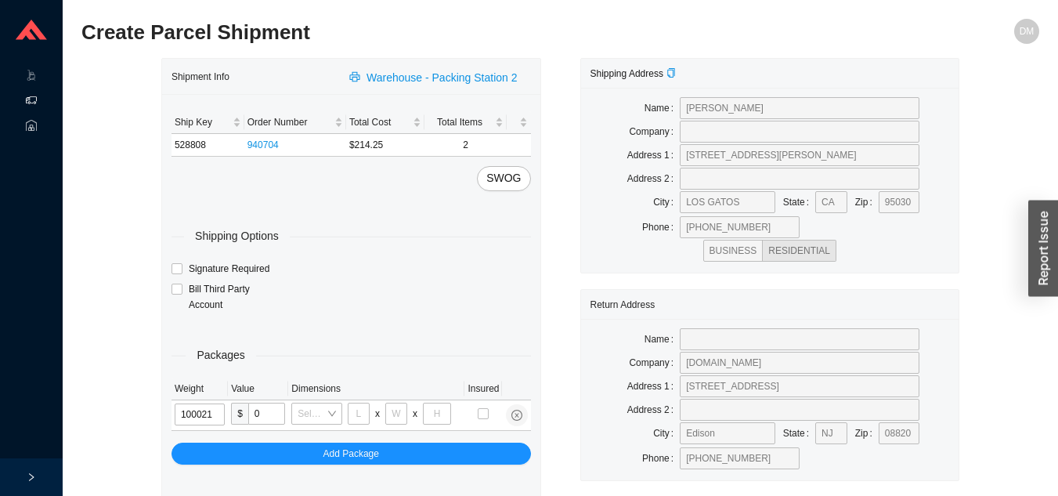
type input "10"
type input "18"
type input "12"
type input "10"
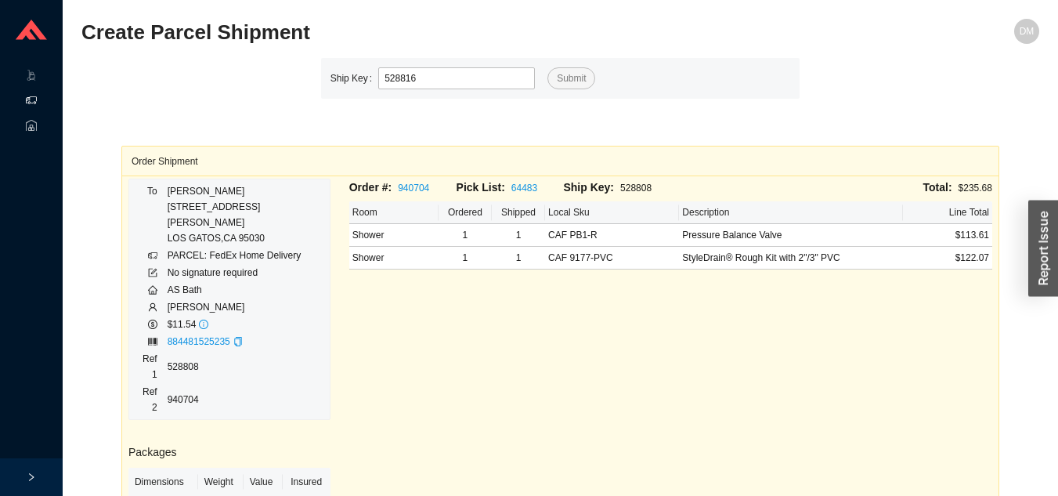
type input "528816"
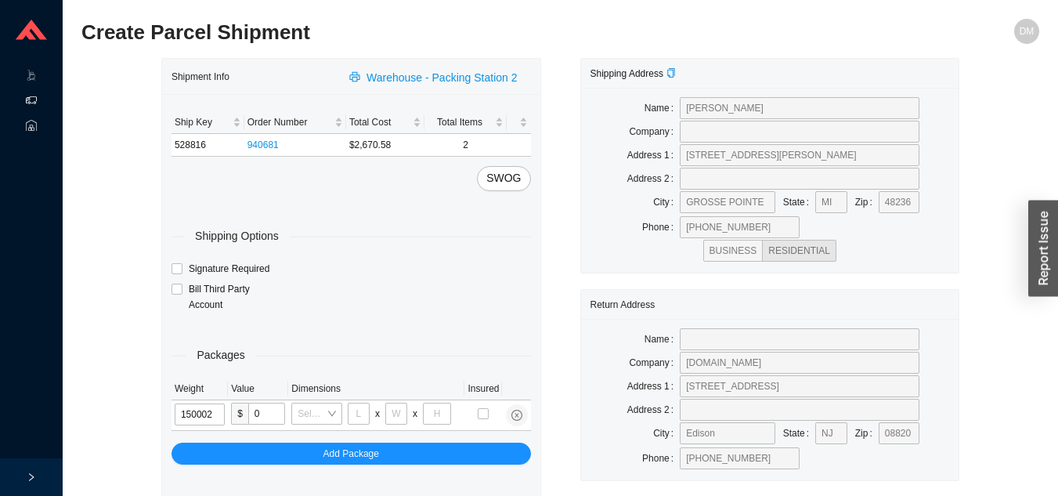
type input "15"
type input "18"
type input "8"
type input "42"
type input "15"
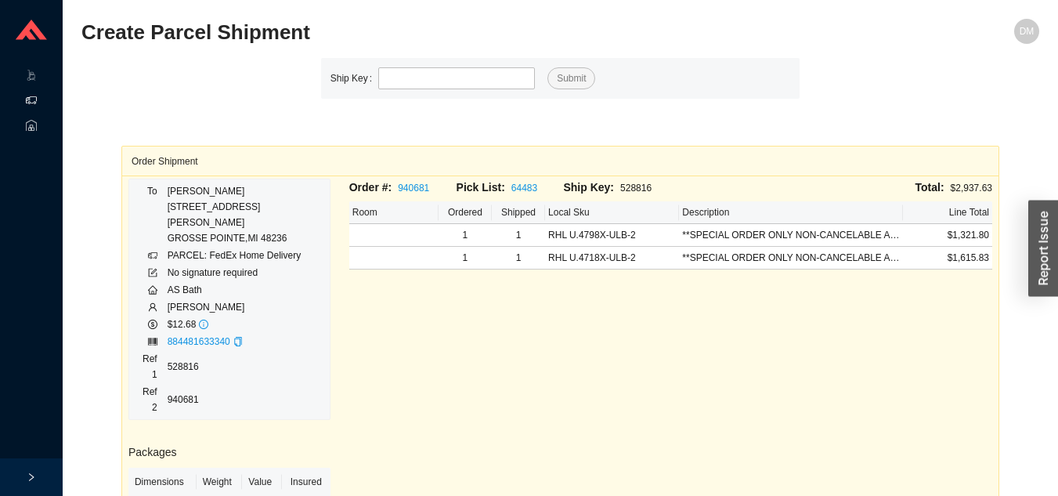
click at [31, 100] on icon at bounding box center [31, 100] width 11 height 11
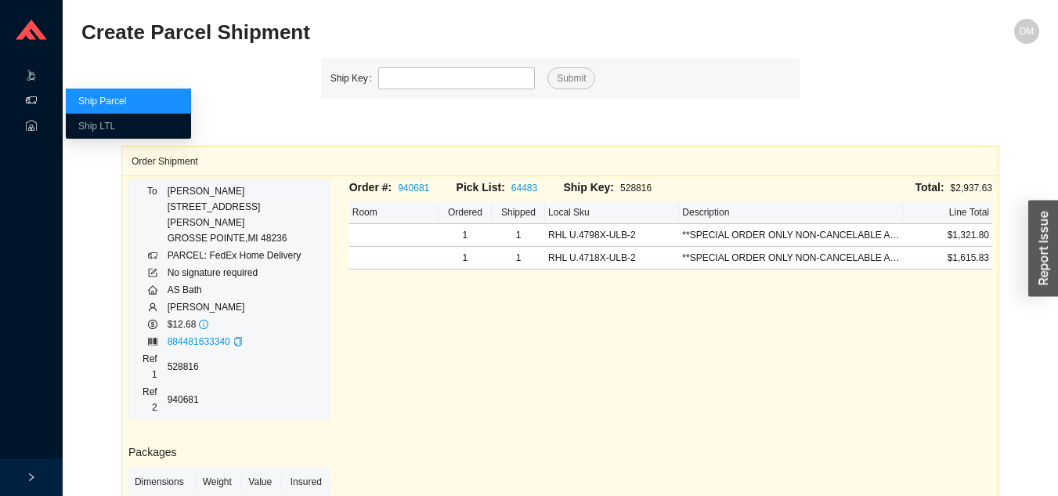
click at [44, 77] on icon at bounding box center [46, 77] width 8 height 0
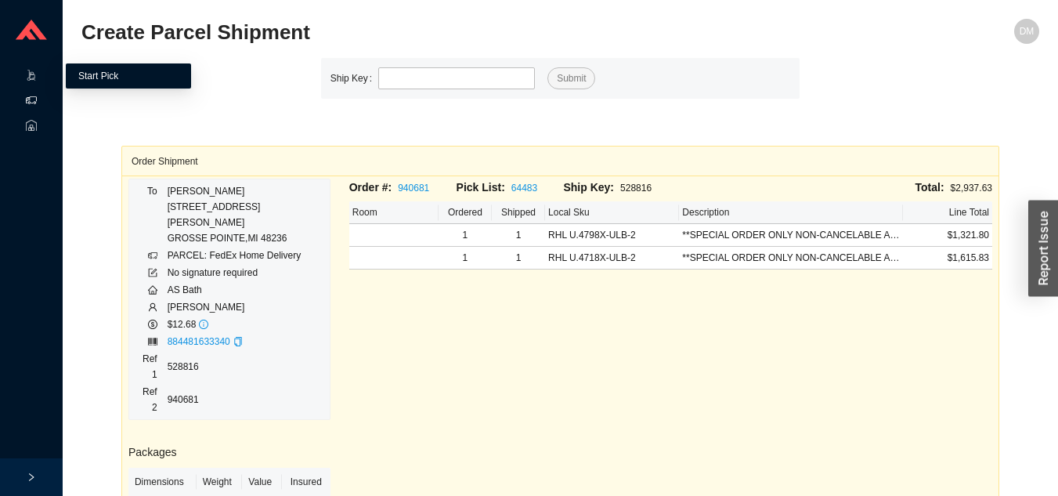
click at [118, 81] on link "Start Pick" at bounding box center [98, 75] width 40 height 11
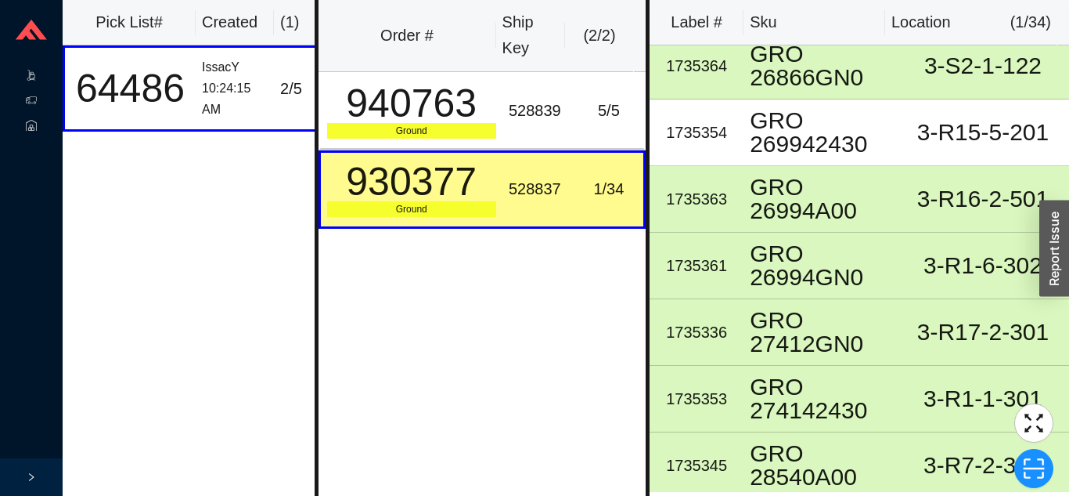
scroll to position [802, 0]
